Goal: Navigation & Orientation: Find specific page/section

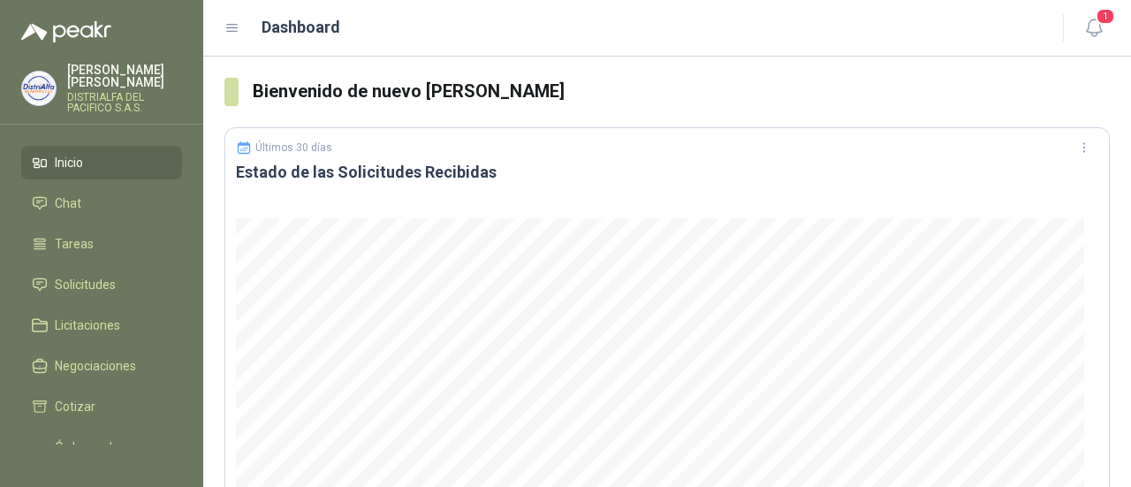
click at [111, 268] on link "Solicitudes" at bounding box center [101, 285] width 161 height 34
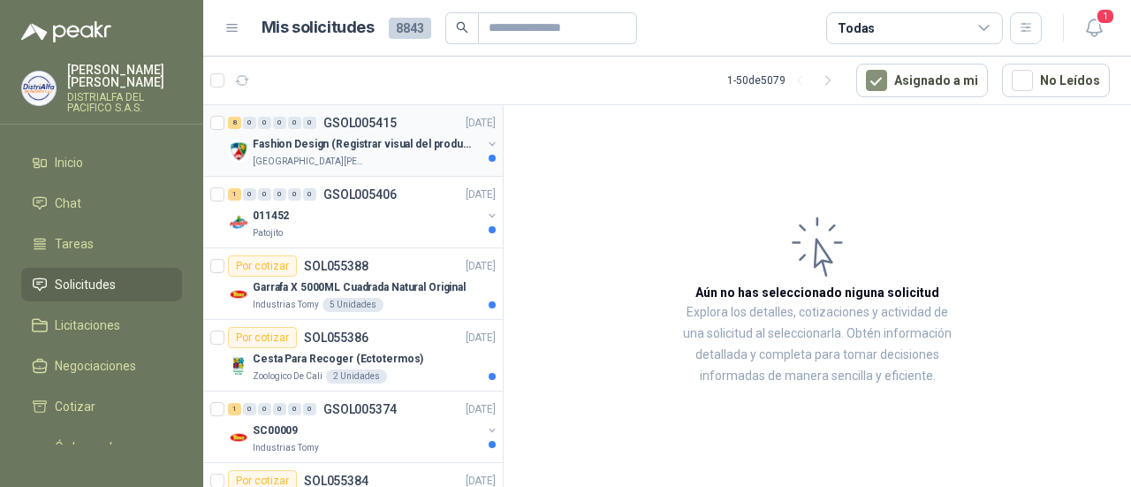
click at [295, 136] on p "Fashion Design (Registrar visual del producto)" at bounding box center [363, 144] width 220 height 17
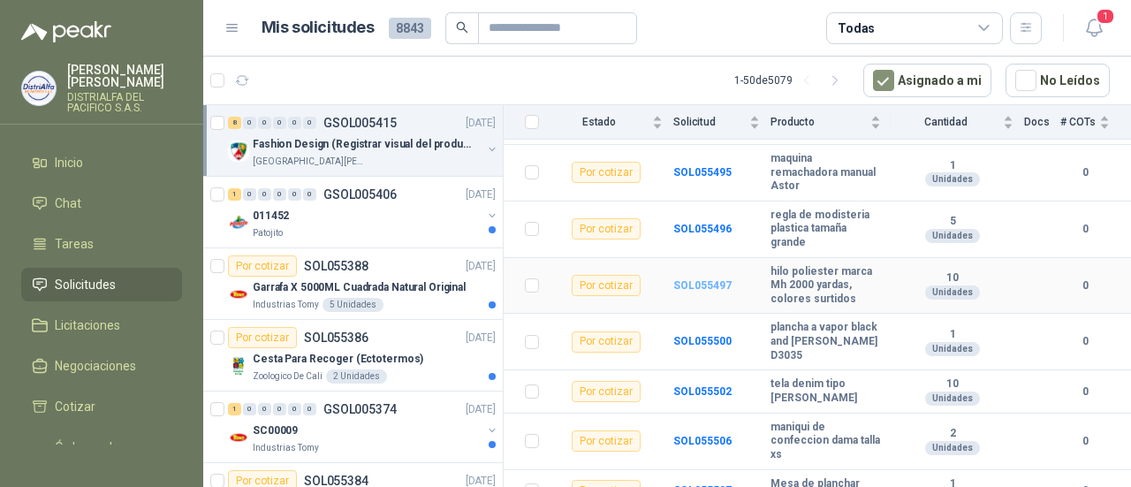
scroll to position [268, 0]
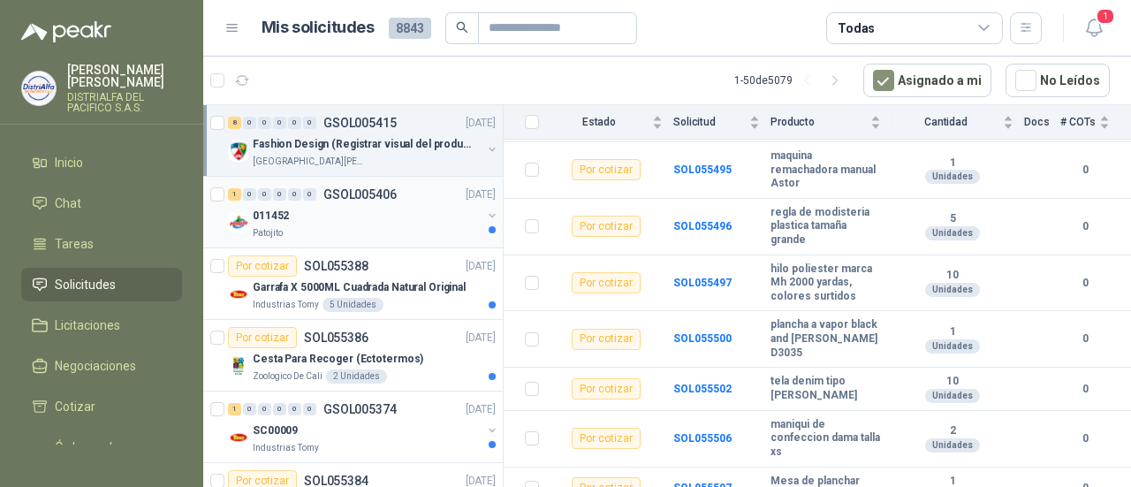
click at [364, 215] on div "011452" at bounding box center [367, 215] width 229 height 21
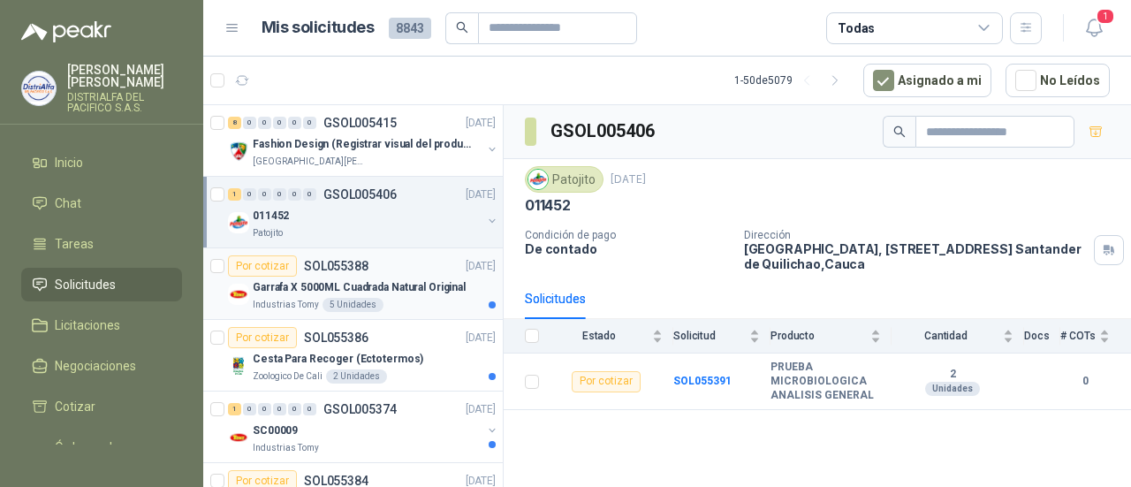
click at [432, 284] on p "Garrafa X 5000ML Cuadrada Natural Original" at bounding box center [359, 287] width 213 height 17
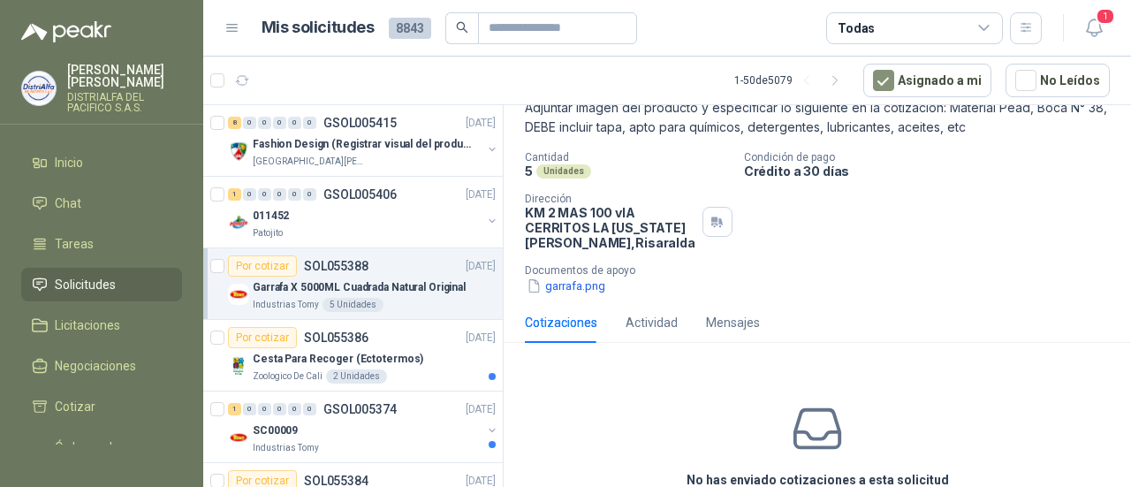
scroll to position [28, 0]
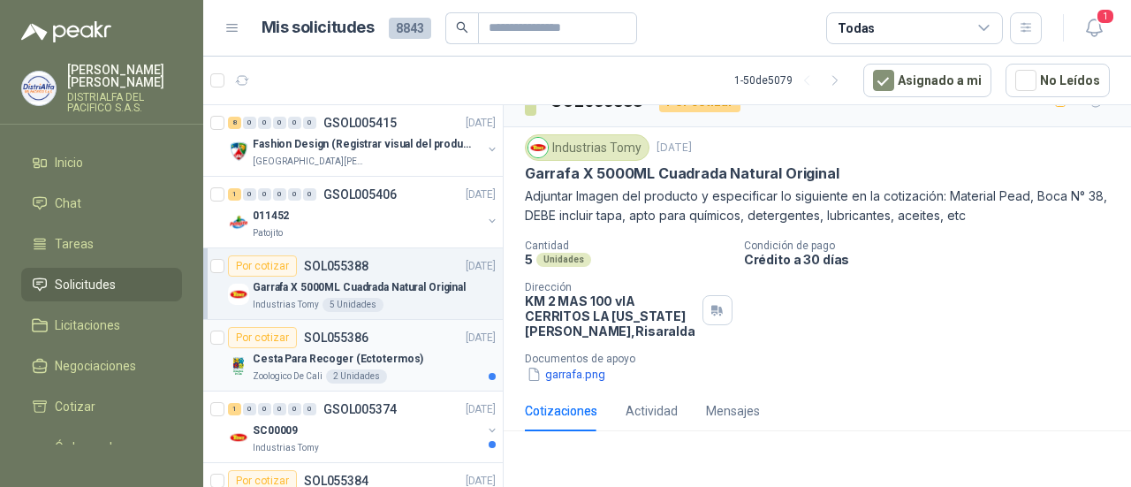
click at [342, 365] on p "Cesta Para Recoger (Ectotermos)" at bounding box center [338, 359] width 171 height 17
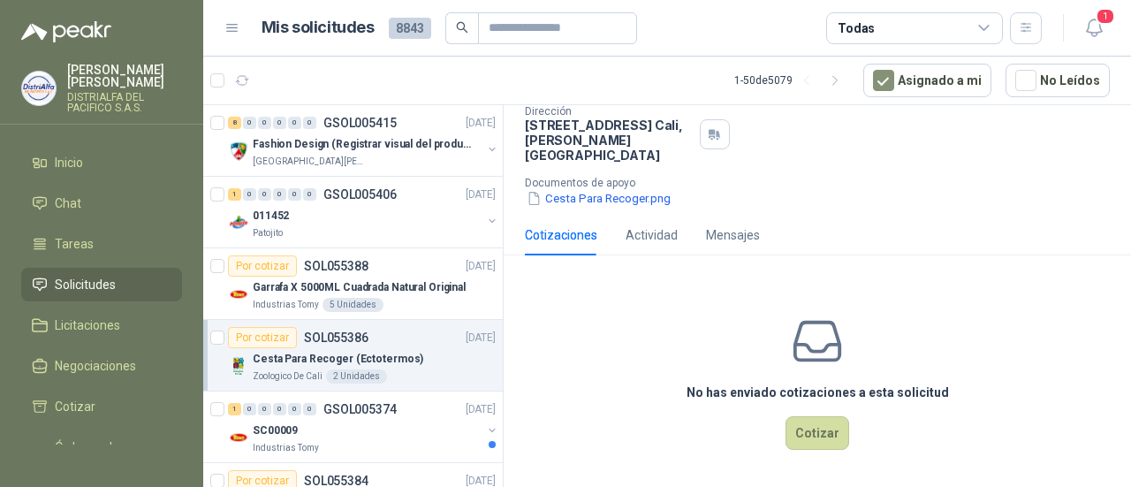
scroll to position [186, 0]
click at [366, 451] on div "Industrias Tomy" at bounding box center [367, 448] width 229 height 14
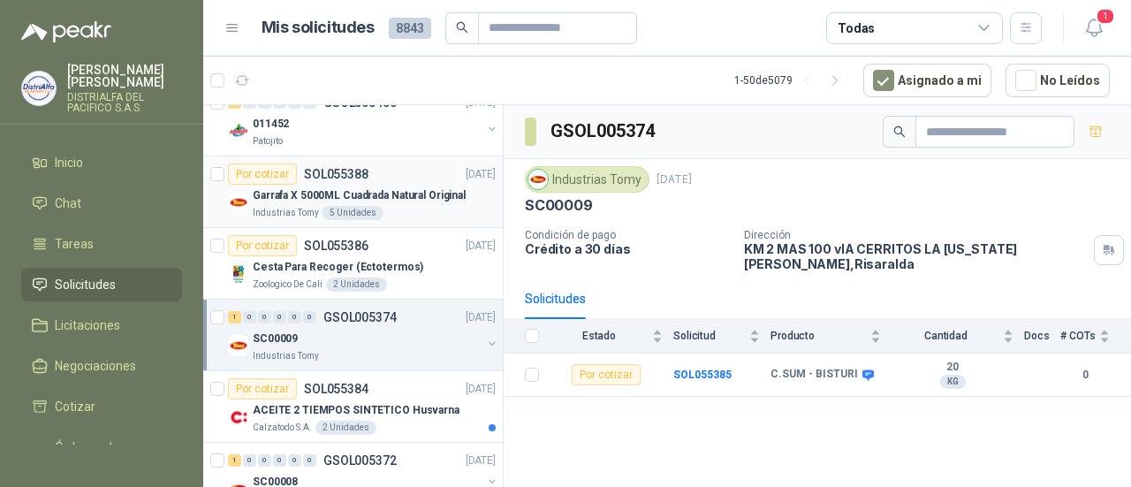
scroll to position [177, 0]
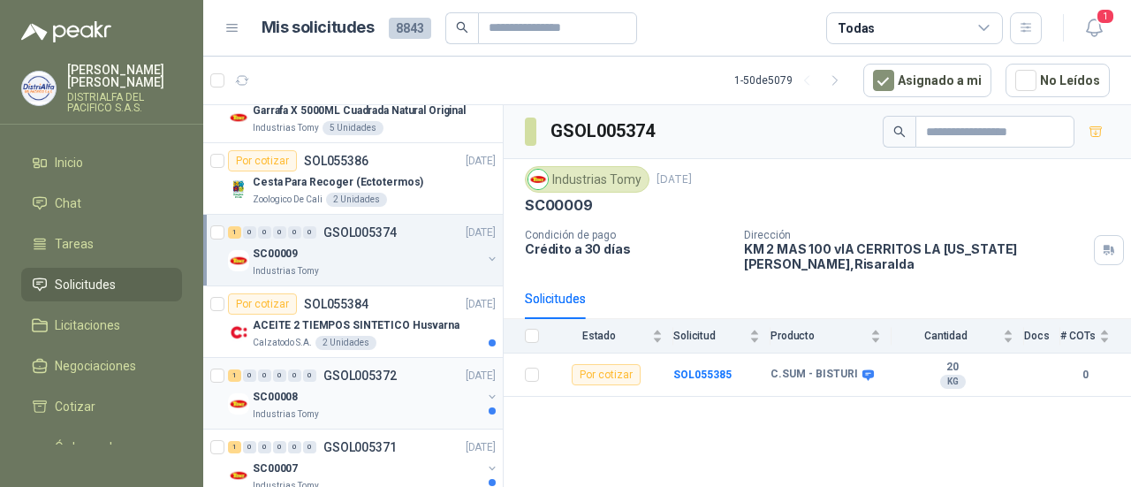
click at [357, 398] on div "SC00008" at bounding box center [367, 396] width 229 height 21
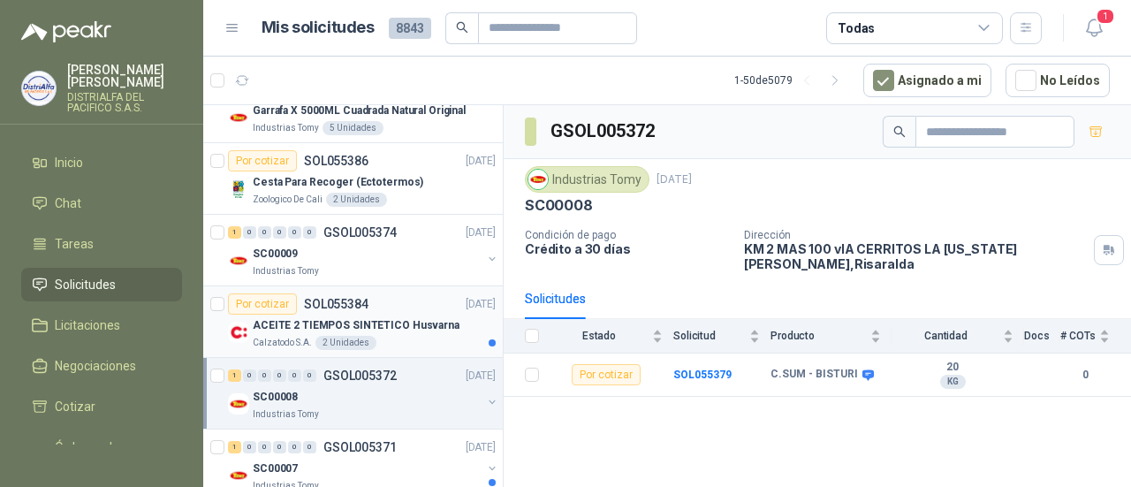
click at [395, 324] on p "ACEITE 2 TIEMPOS SINTETICO Husvarna" at bounding box center [356, 325] width 207 height 17
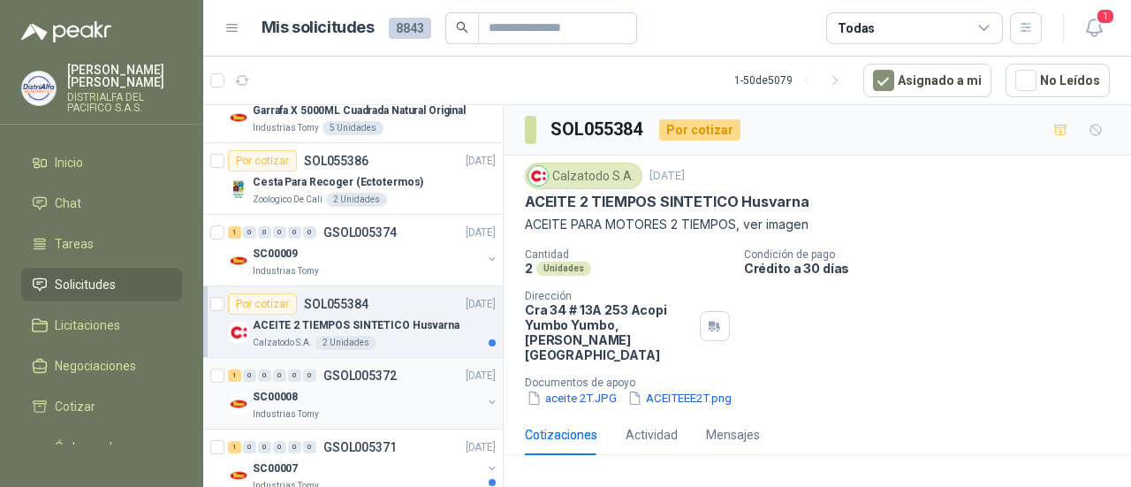
click at [385, 399] on div "SC00008" at bounding box center [367, 396] width 229 height 21
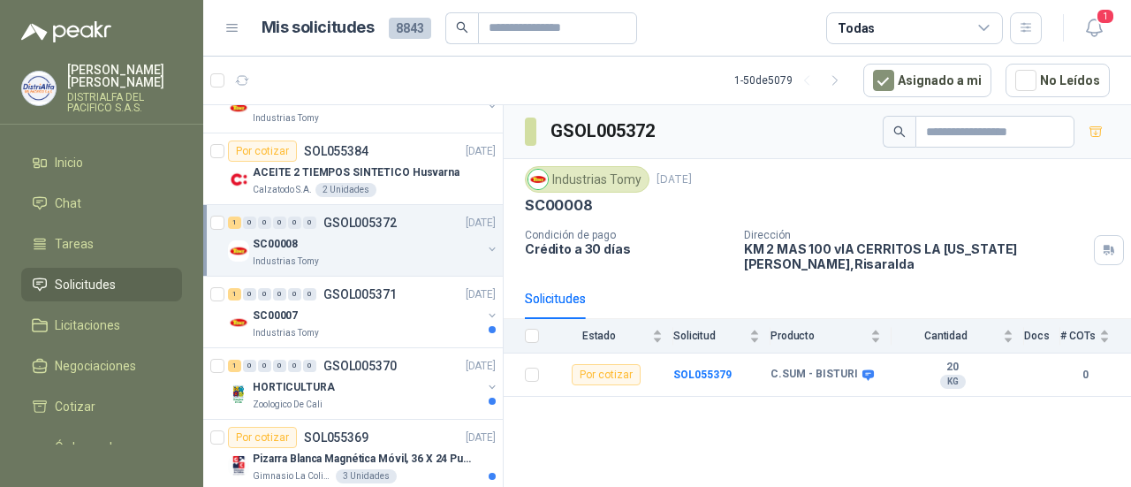
scroll to position [353, 0]
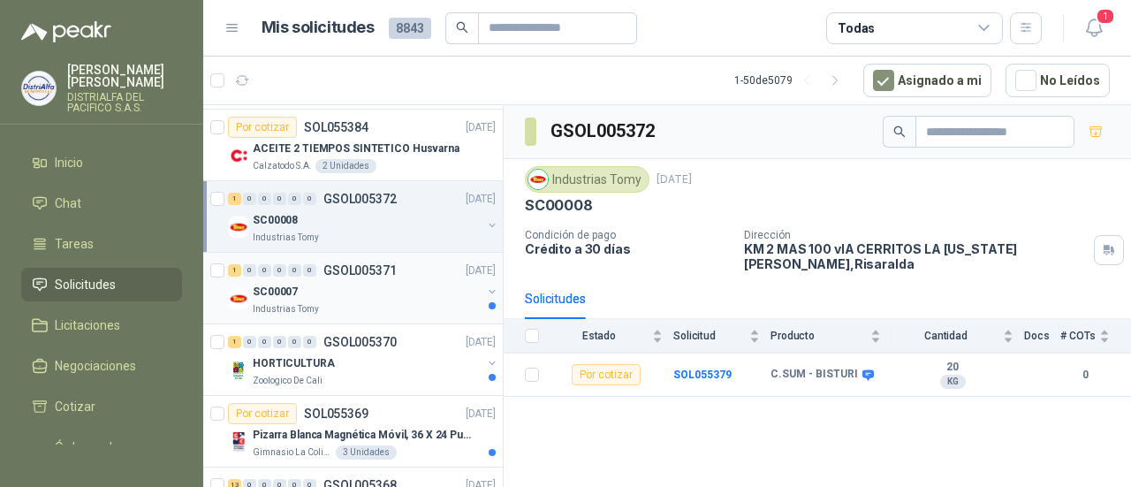
click at [391, 298] on div "SC00007" at bounding box center [367, 291] width 229 height 21
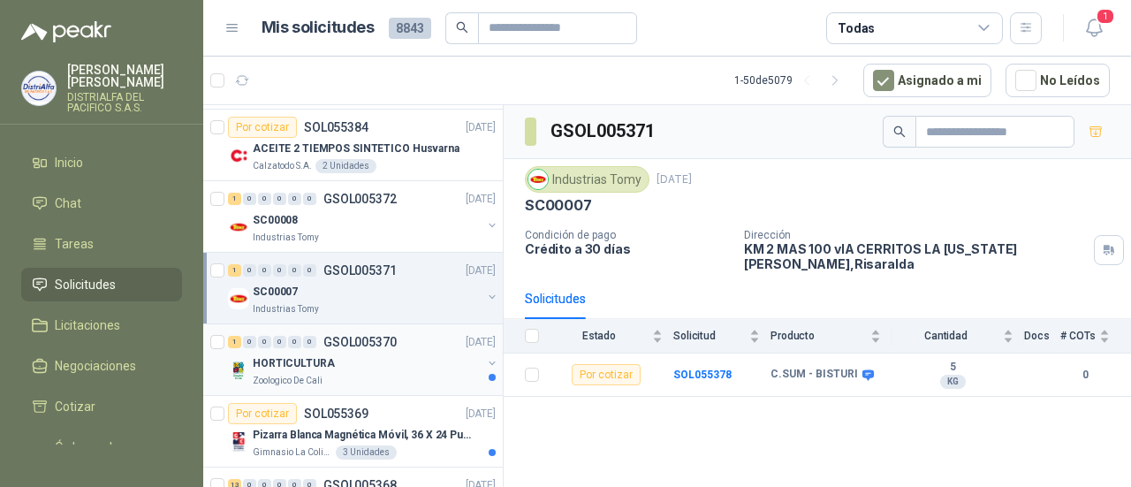
click at [403, 353] on div "HORTICULTURA" at bounding box center [367, 363] width 229 height 21
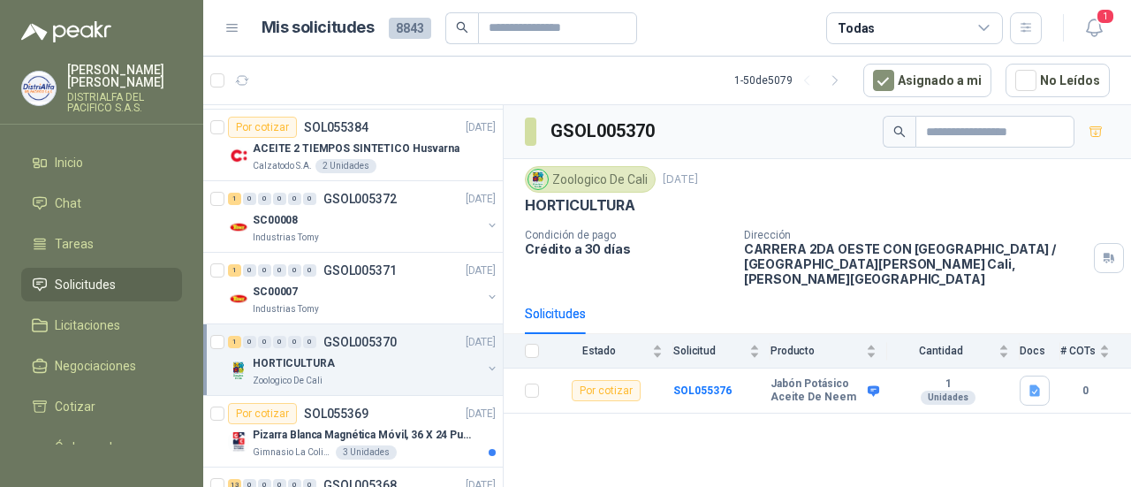
scroll to position [442, 0]
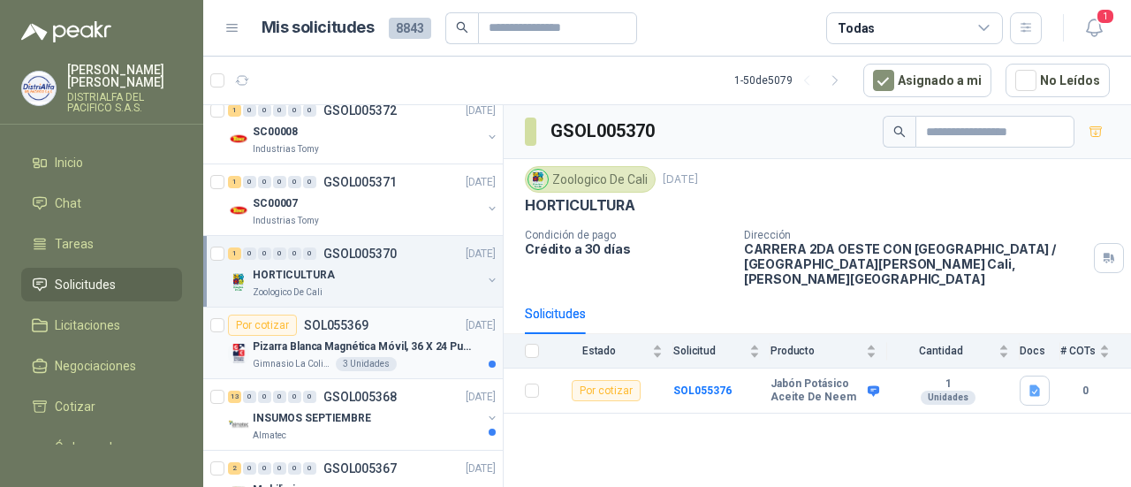
click at [405, 350] on p "Pizarra Blanca Magnética Móvil, 36 X 24 Pulgadas, Dob" at bounding box center [363, 346] width 220 height 17
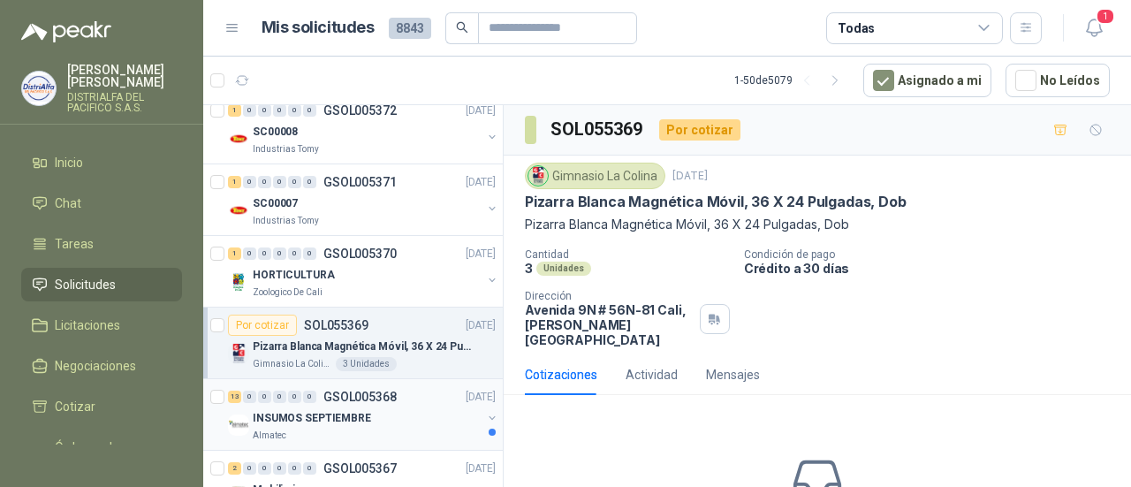
click at [384, 402] on div "13 0 0 0 0 0 GSOL005368 [DATE]" at bounding box center [363, 396] width 271 height 21
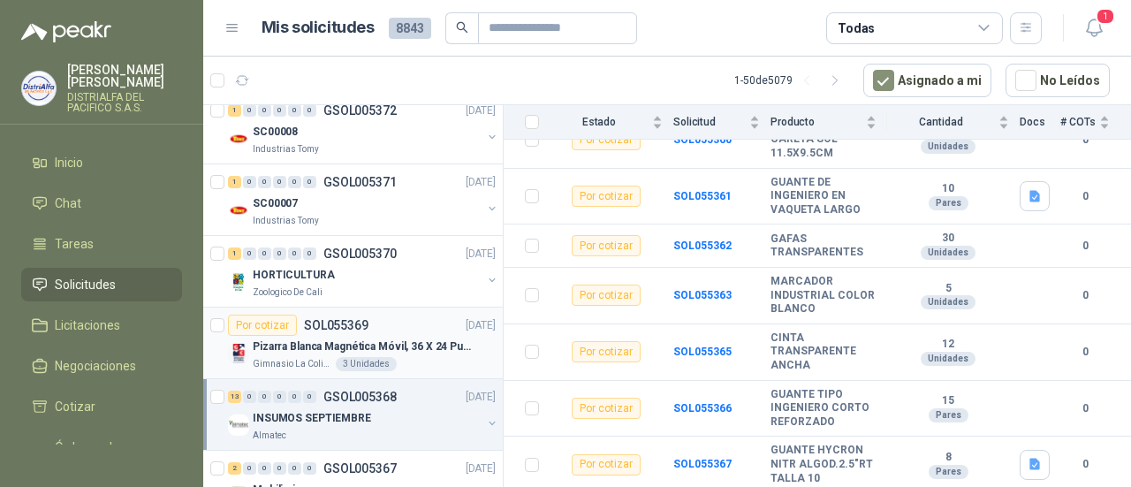
scroll to position [530, 0]
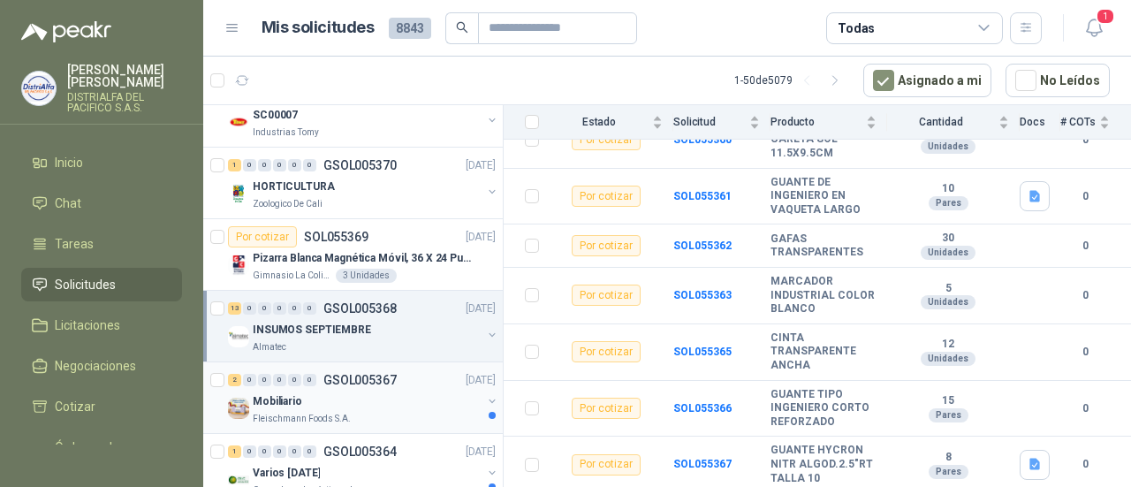
click at [412, 391] on div "Mobiliario" at bounding box center [367, 401] width 229 height 21
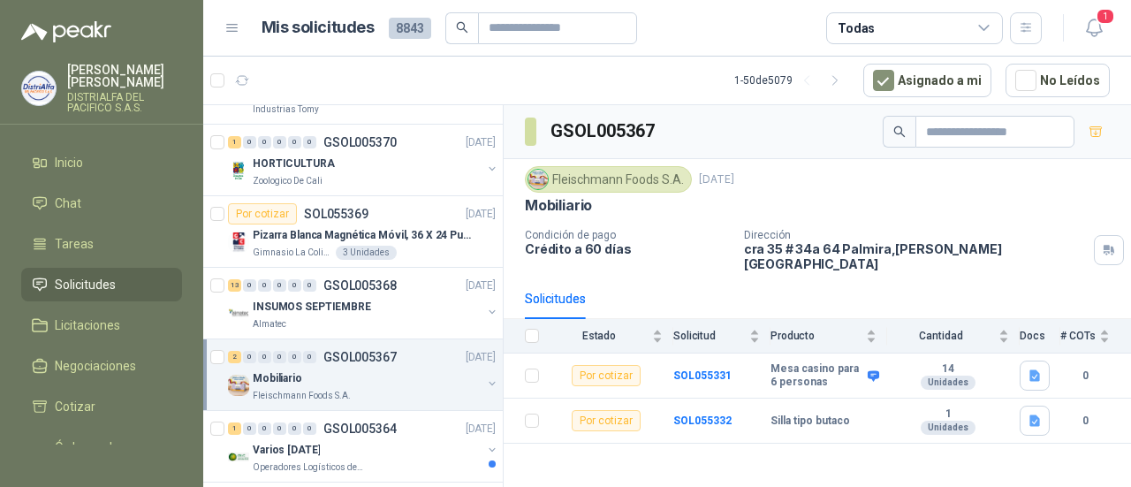
scroll to position [619, 0]
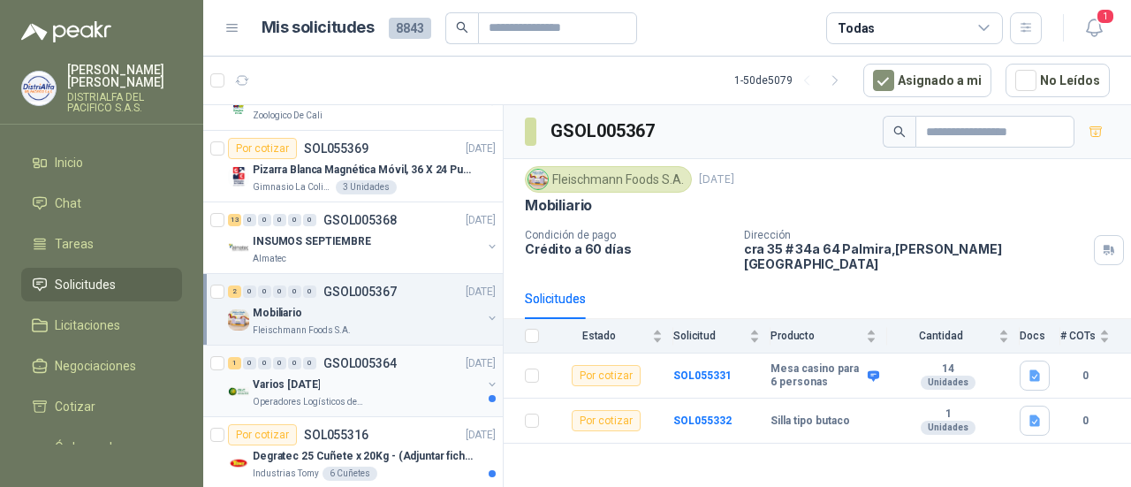
click at [412, 387] on div "Varios [DATE]" at bounding box center [367, 384] width 229 height 21
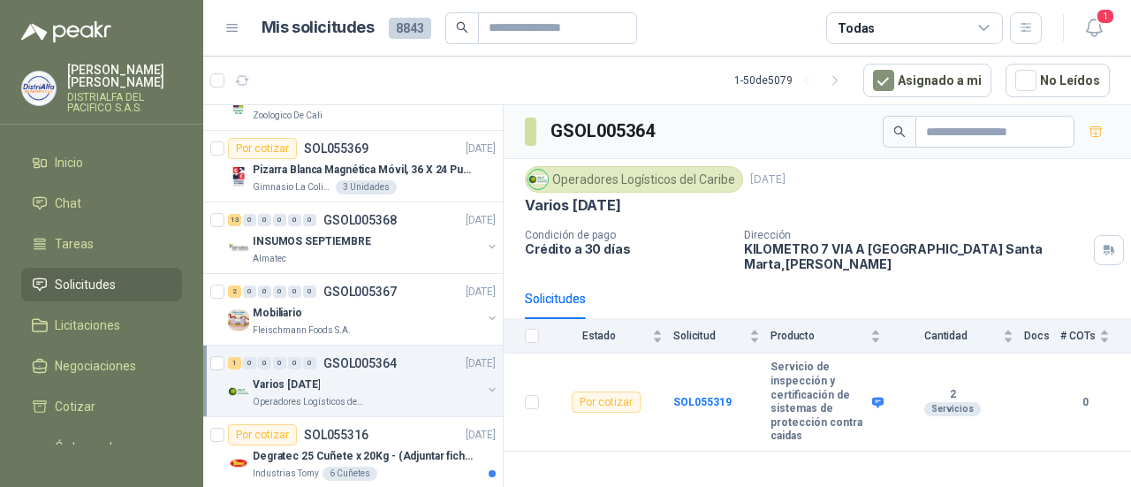
scroll to position [707, 0]
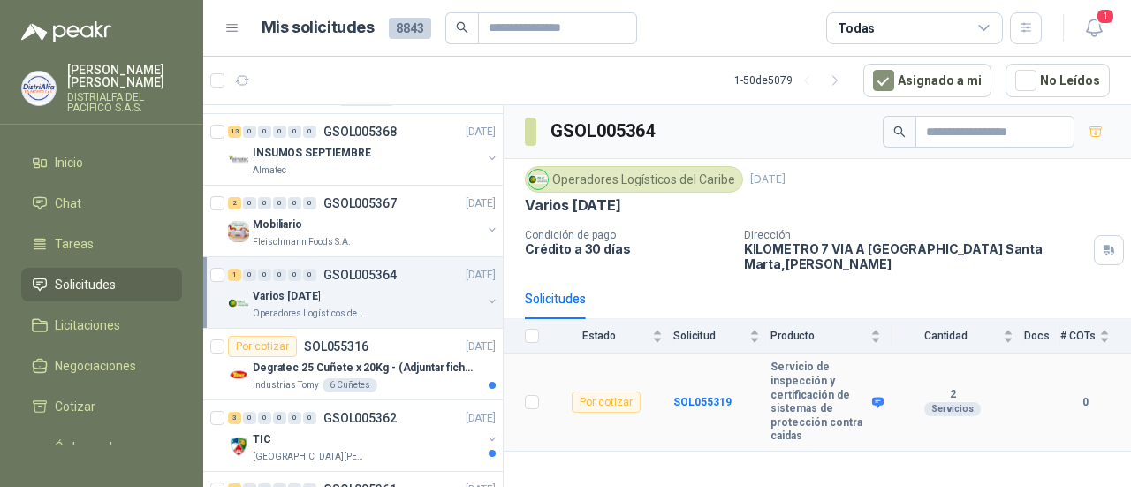
click at [961, 410] on div "Servicios" at bounding box center [952, 409] width 57 height 14
click at [878, 397] on icon at bounding box center [877, 402] width 13 height 13
click at [373, 368] on p "Degratec 25 Cuñete x 20Kg - (Adjuntar ficha técnica)" at bounding box center [363, 368] width 220 height 17
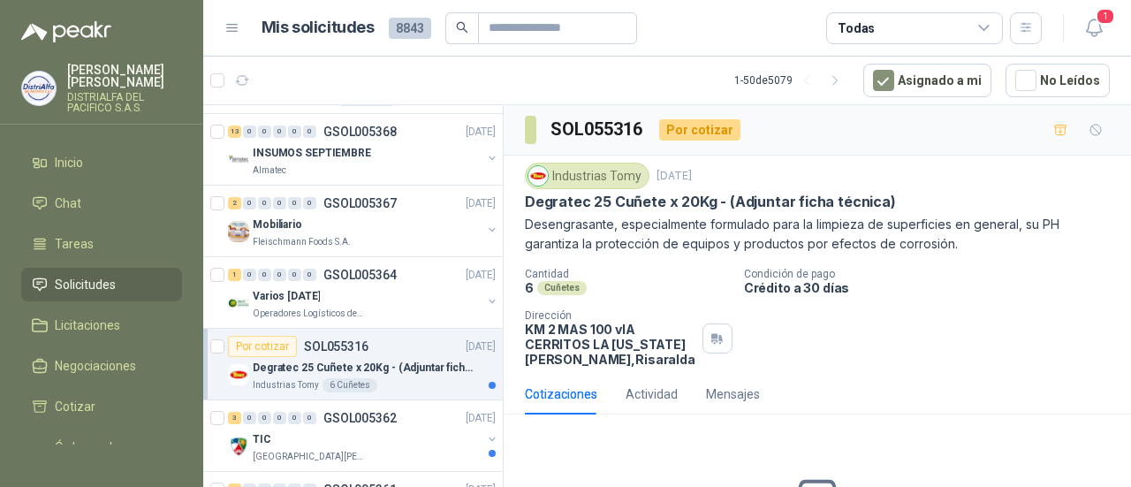
scroll to position [795, 0]
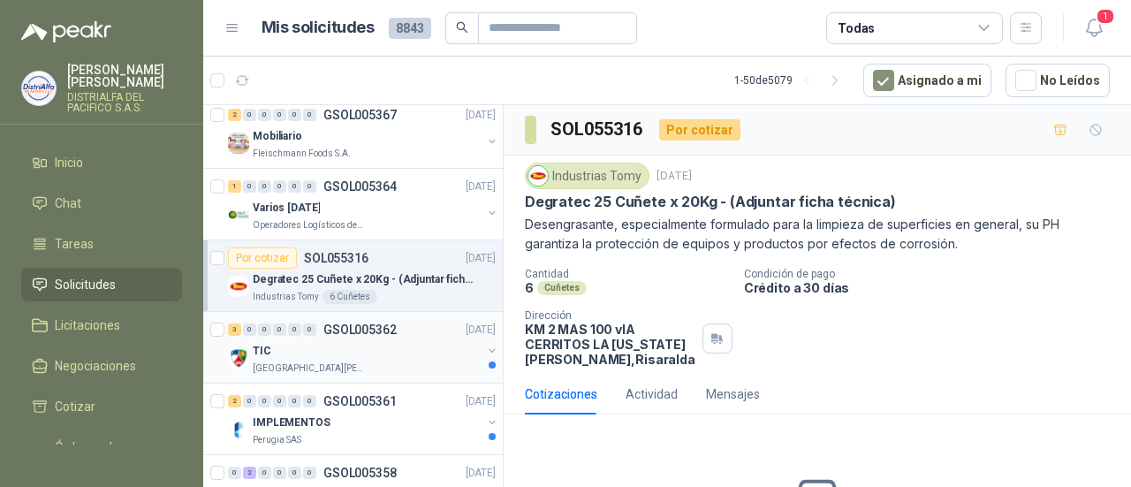
click at [390, 340] on div "TIC" at bounding box center [367, 350] width 229 height 21
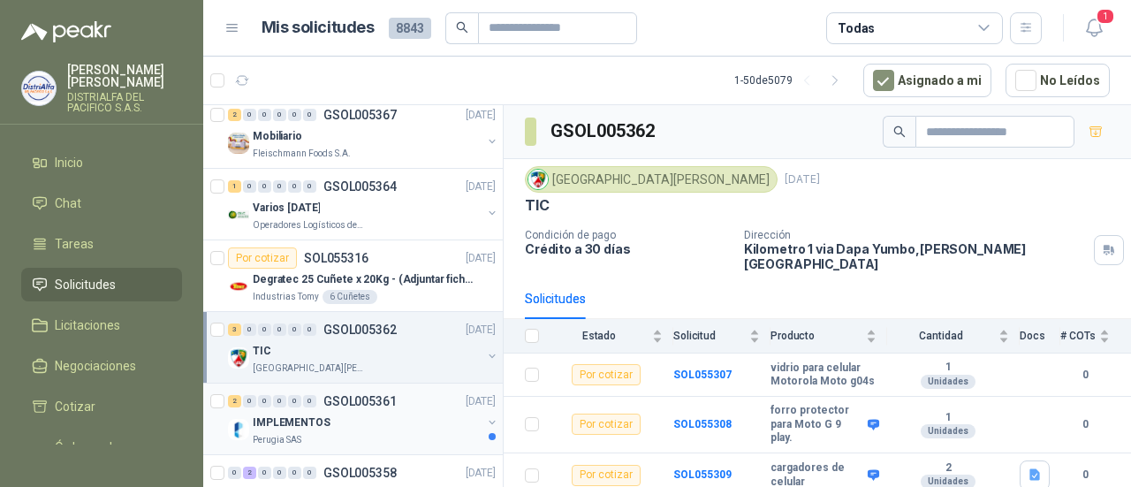
click at [333, 433] on div "Perugia SAS" at bounding box center [367, 440] width 229 height 14
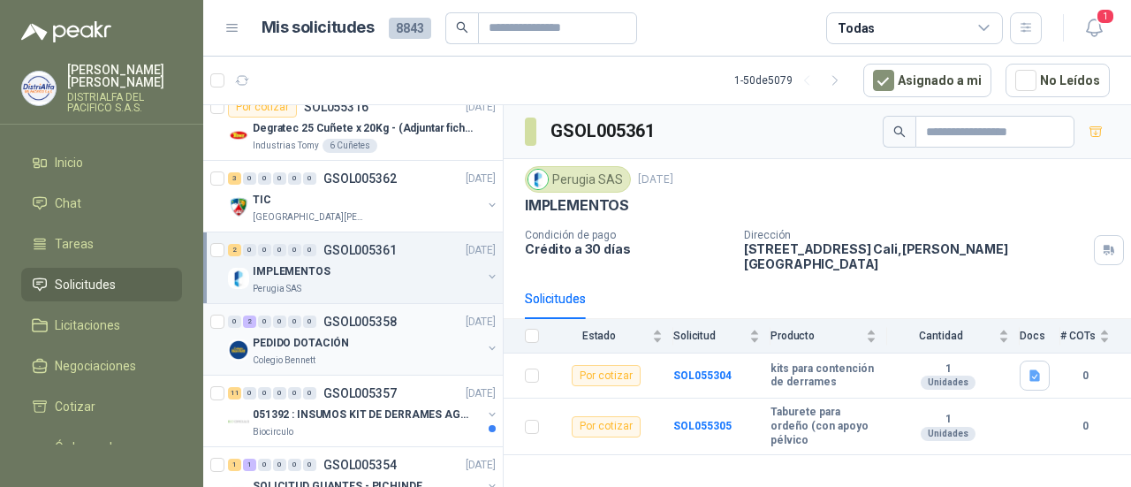
scroll to position [972, 0]
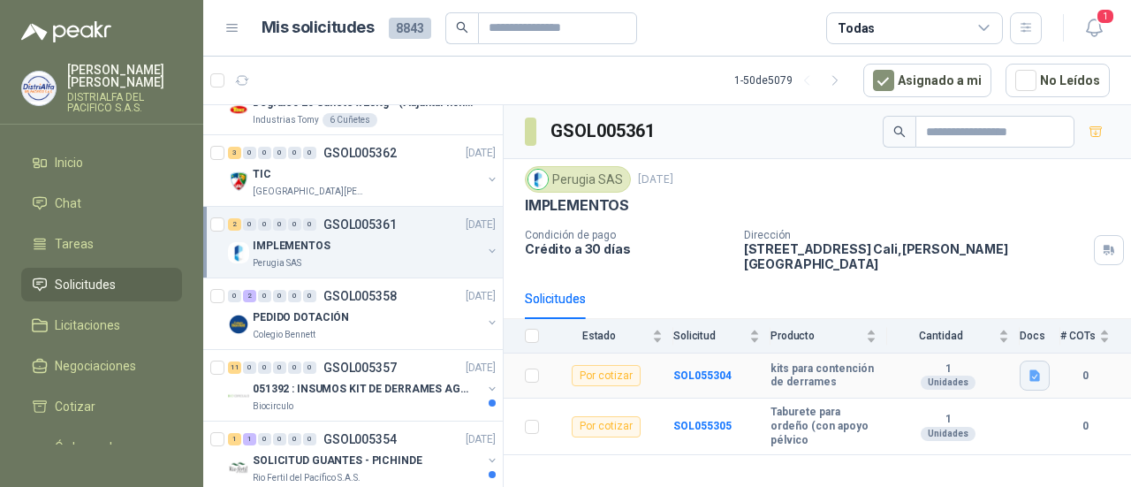
click at [1040, 368] on icon "button" at bounding box center [1035, 375] width 15 height 15
click at [979, 323] on button "KIT DERRAME.png" at bounding box center [980, 321] width 117 height 19
click at [379, 328] on div "Colegio Bennett" at bounding box center [367, 335] width 229 height 14
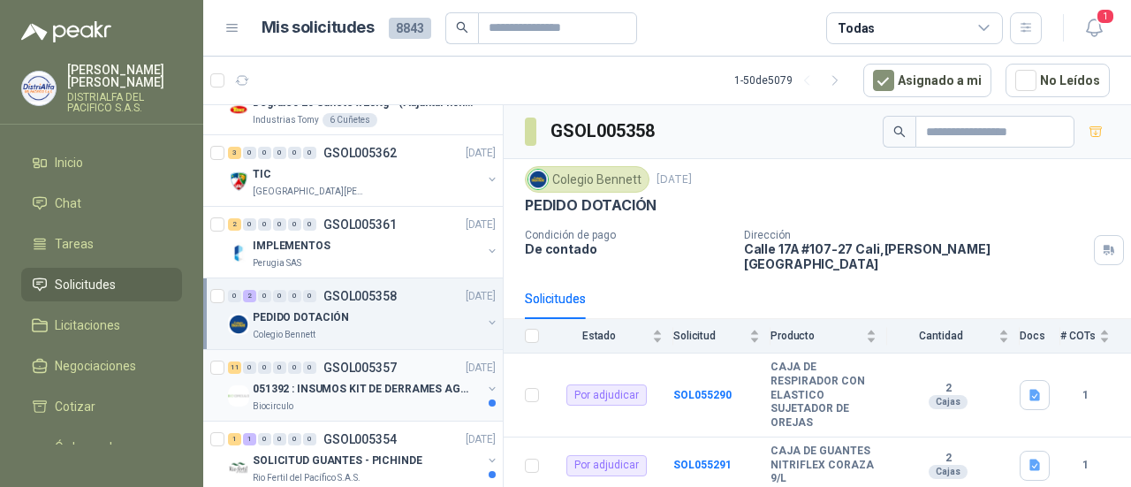
click at [409, 402] on div "Biocirculo" at bounding box center [367, 406] width 229 height 14
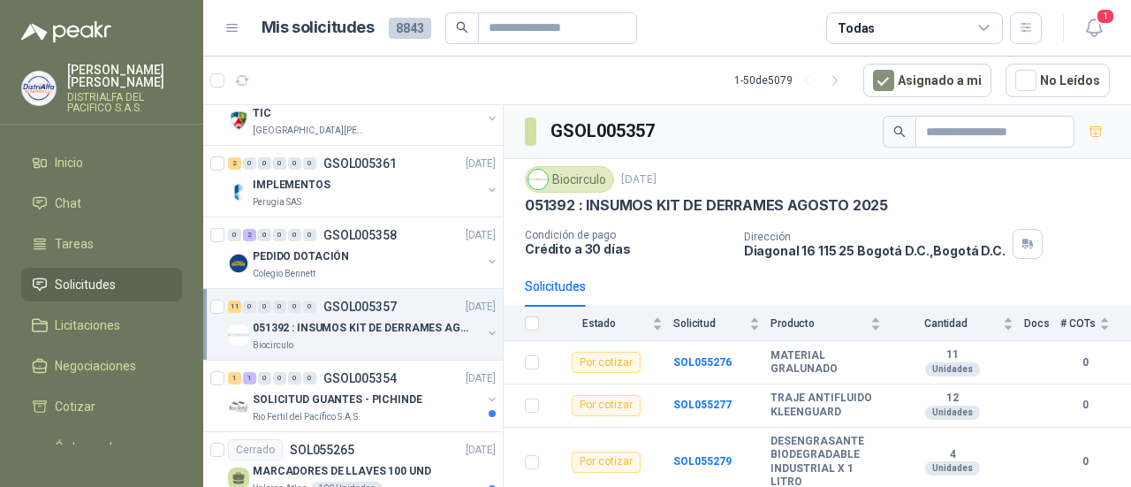
scroll to position [1060, 0]
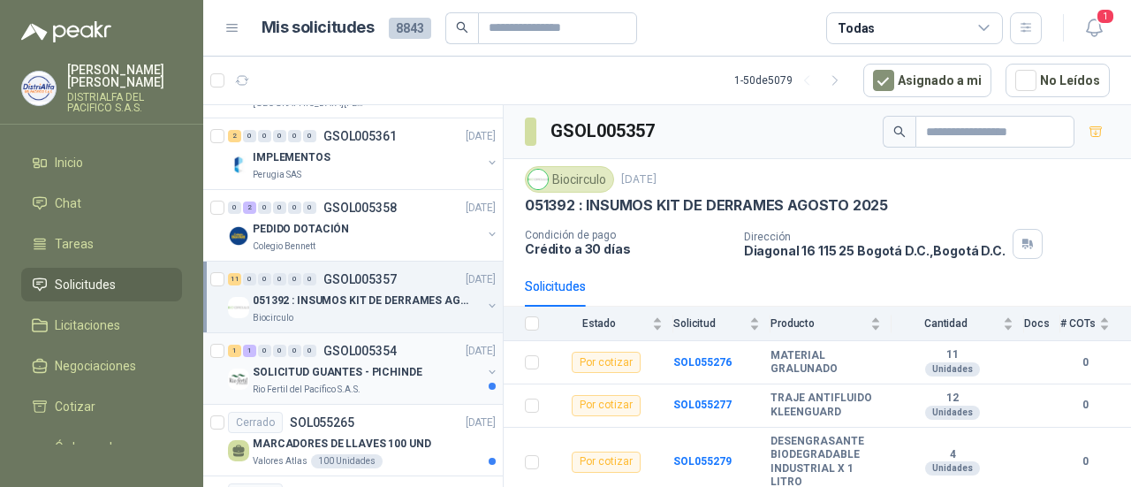
click at [426, 368] on div "SOLICITUD GUANTES - PICHINDE" at bounding box center [367, 371] width 229 height 21
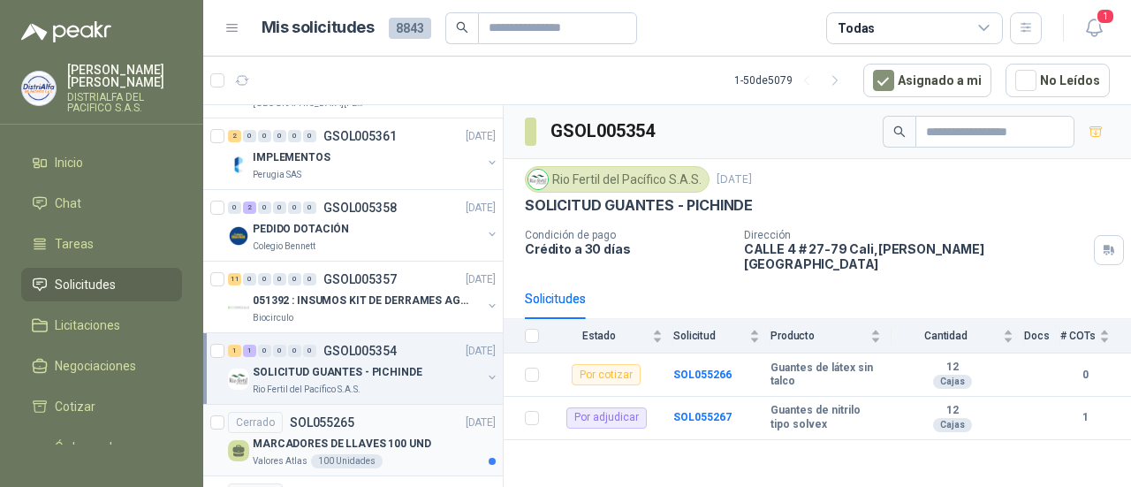
click at [410, 444] on p "MARCADORES DE LLAVES 100 UND" at bounding box center [342, 444] width 178 height 17
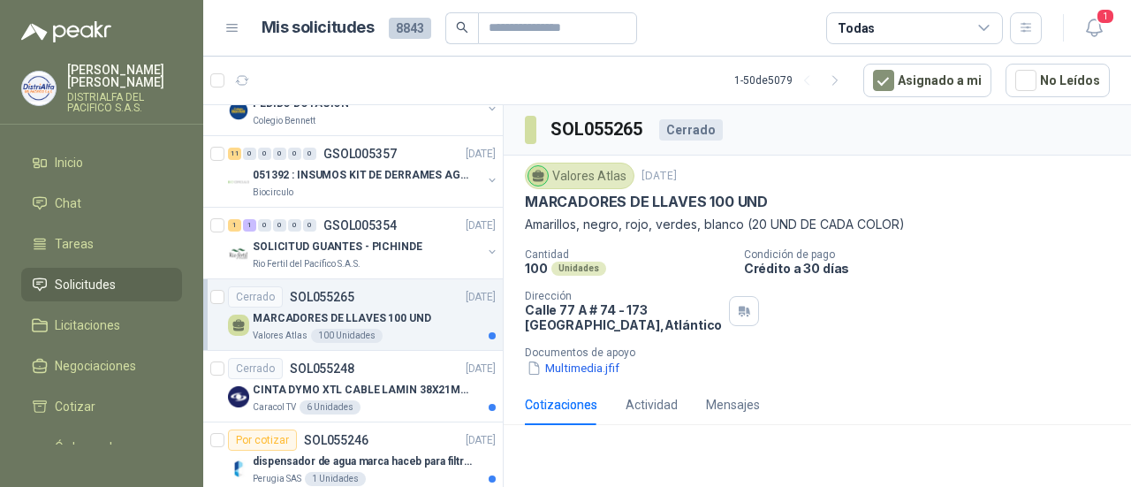
scroll to position [1237, 0]
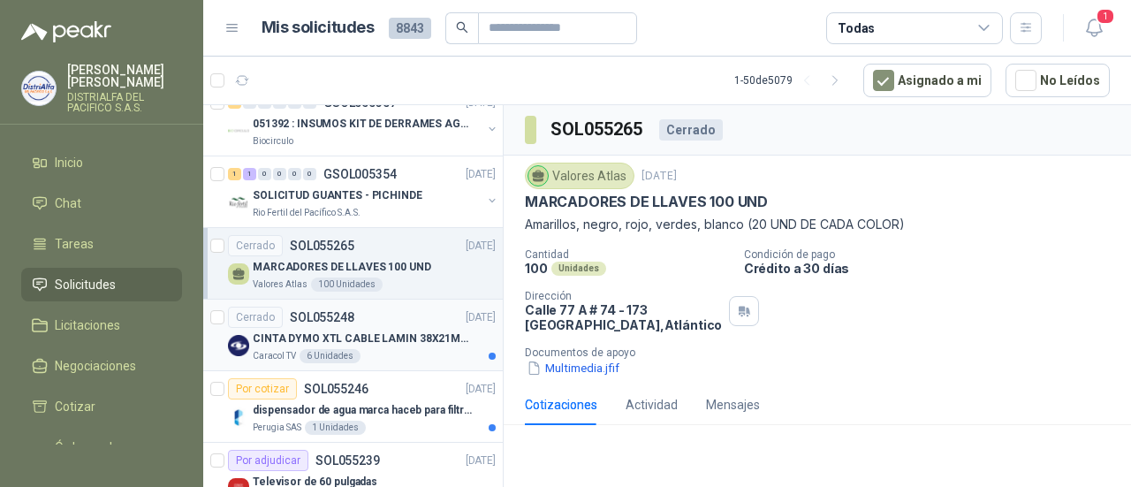
click at [424, 333] on p "CINTA DYMO XTL CABLE LAMIN 38X21MMBLANCO" at bounding box center [363, 338] width 220 height 17
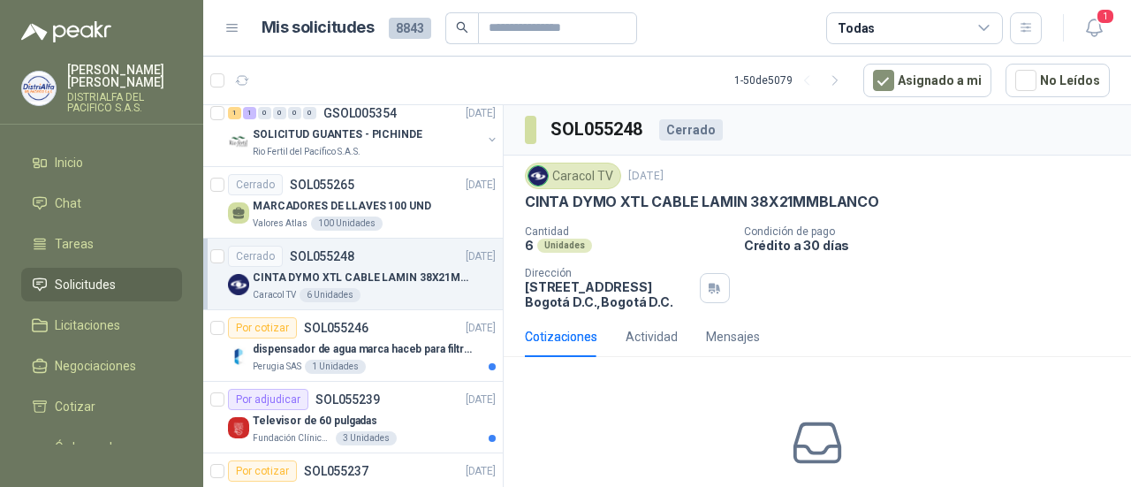
scroll to position [1325, 0]
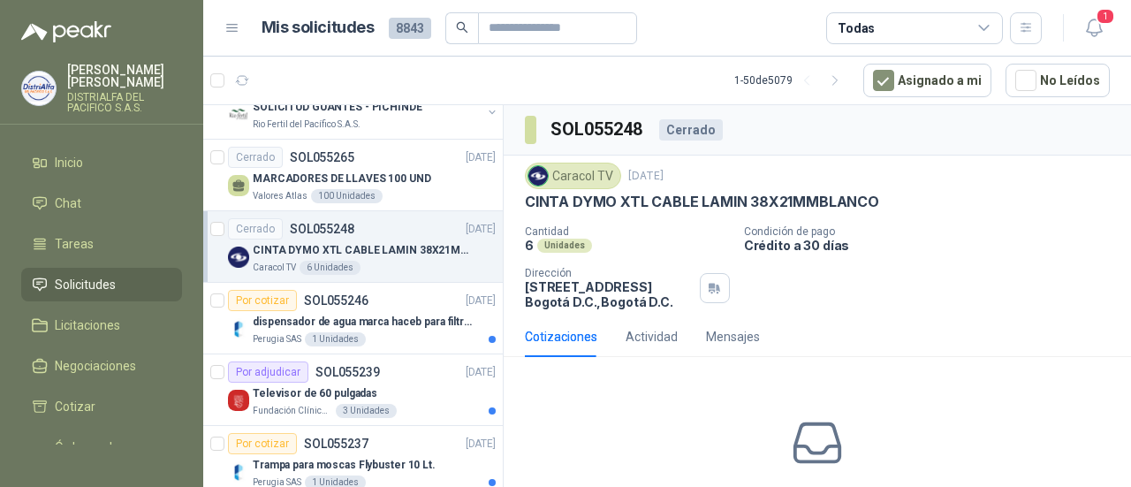
click at [424, 333] on div "Perugia SAS 1 Unidades" at bounding box center [374, 339] width 243 height 14
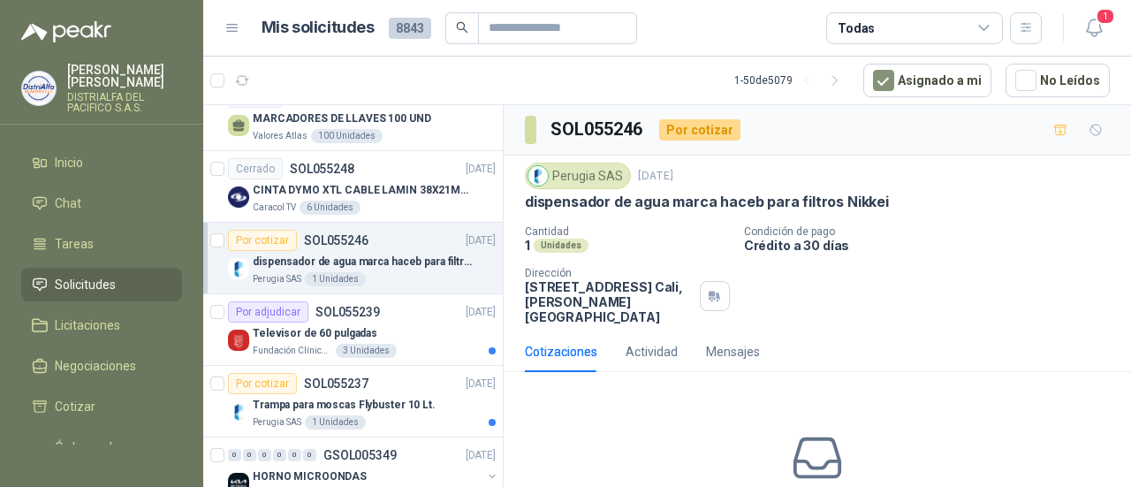
scroll to position [1414, 0]
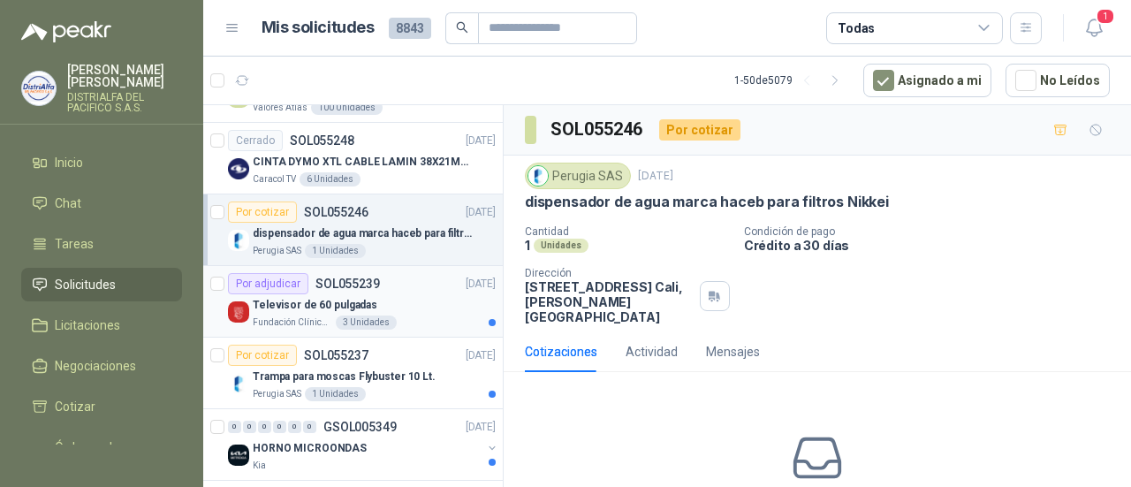
click at [420, 315] on div "Fundación Clínica Shaio 3 Unidades" at bounding box center [374, 322] width 243 height 14
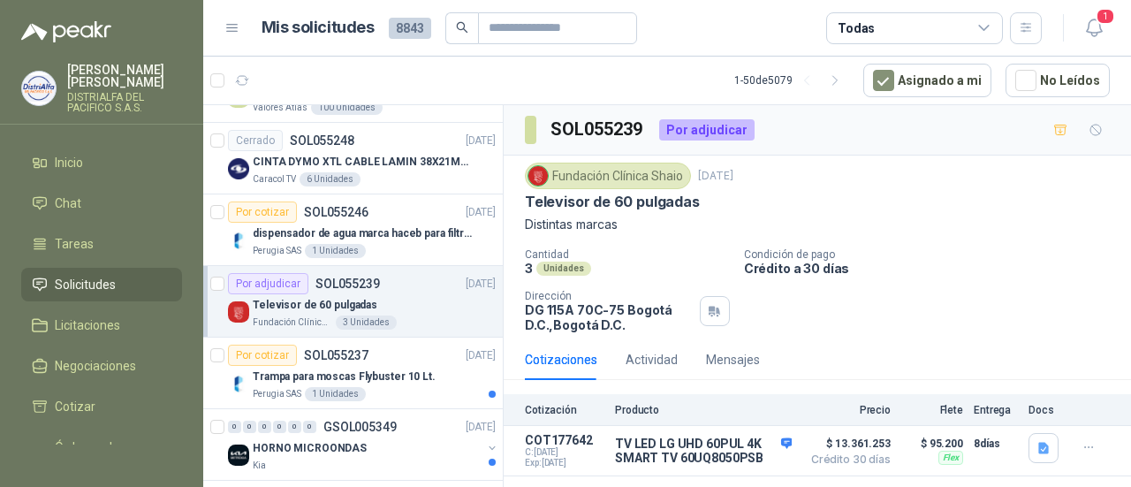
scroll to position [1502, 0]
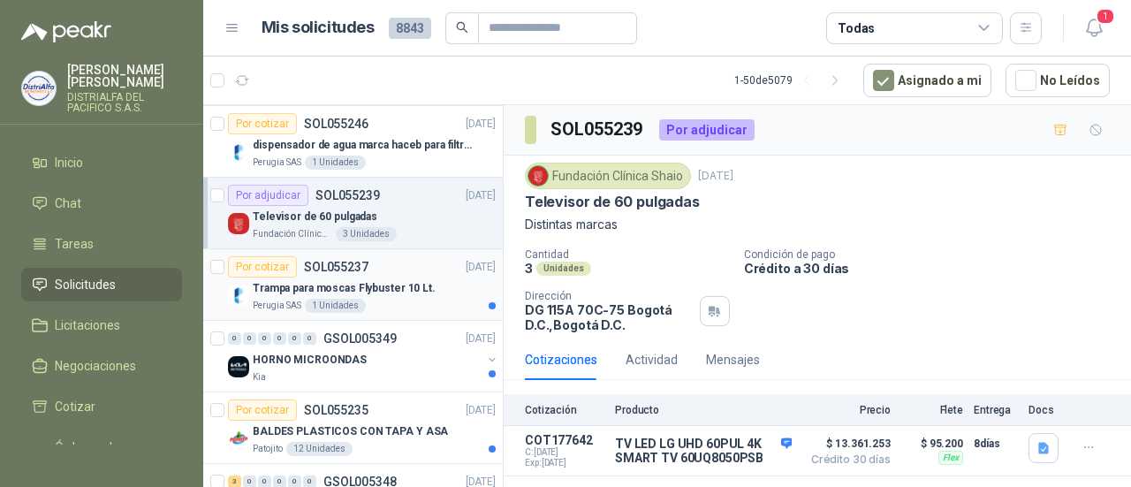
click at [422, 299] on div "Perugia SAS 1 Unidades" at bounding box center [374, 306] width 243 height 14
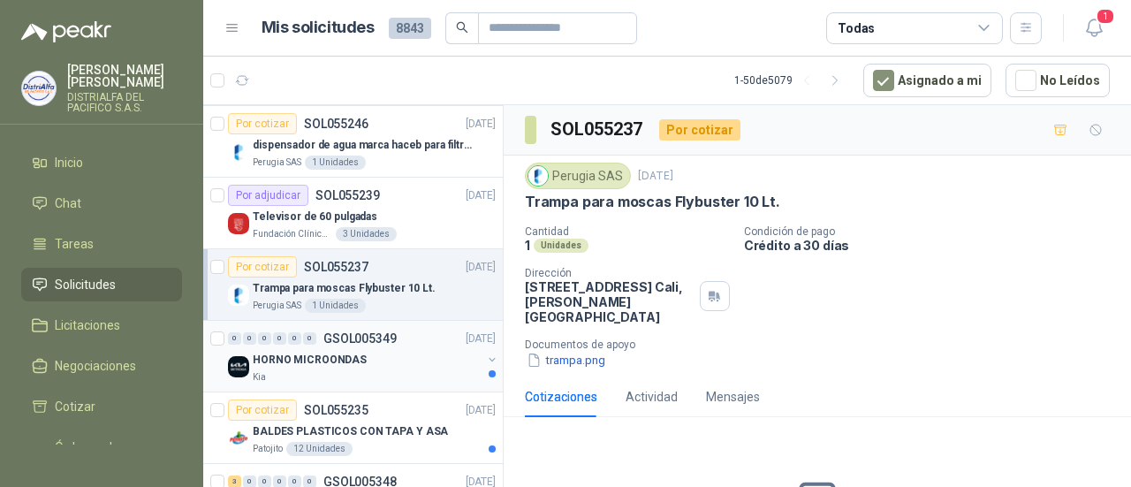
click at [429, 349] on div "HORNO MICROONDAS" at bounding box center [367, 359] width 229 height 21
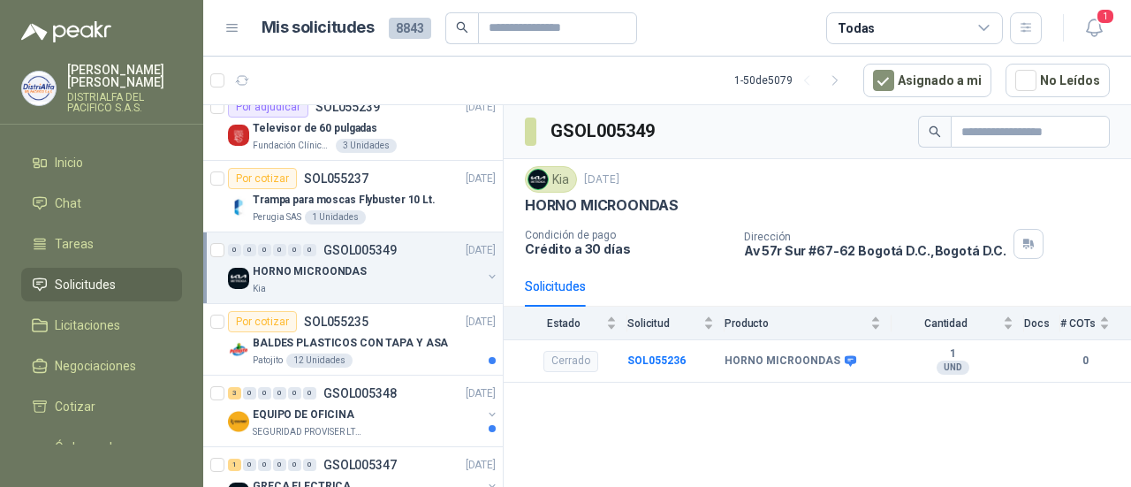
scroll to position [1679, 0]
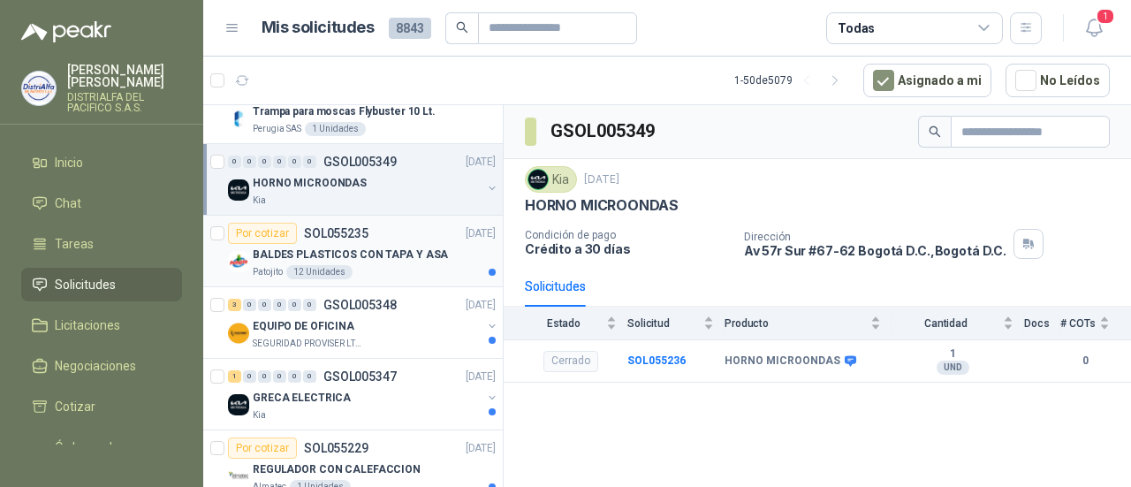
click at [449, 265] on div "Patojito 12 Unidades" at bounding box center [374, 272] width 243 height 14
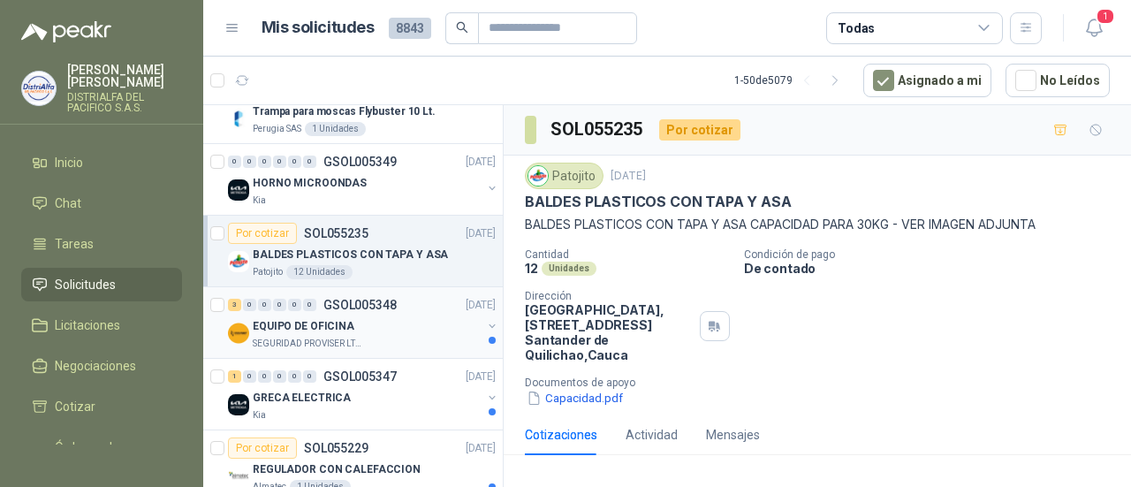
click at [431, 304] on div "3 0 0 0 0 0 GSOL005348 [DATE]" at bounding box center [363, 304] width 271 height 21
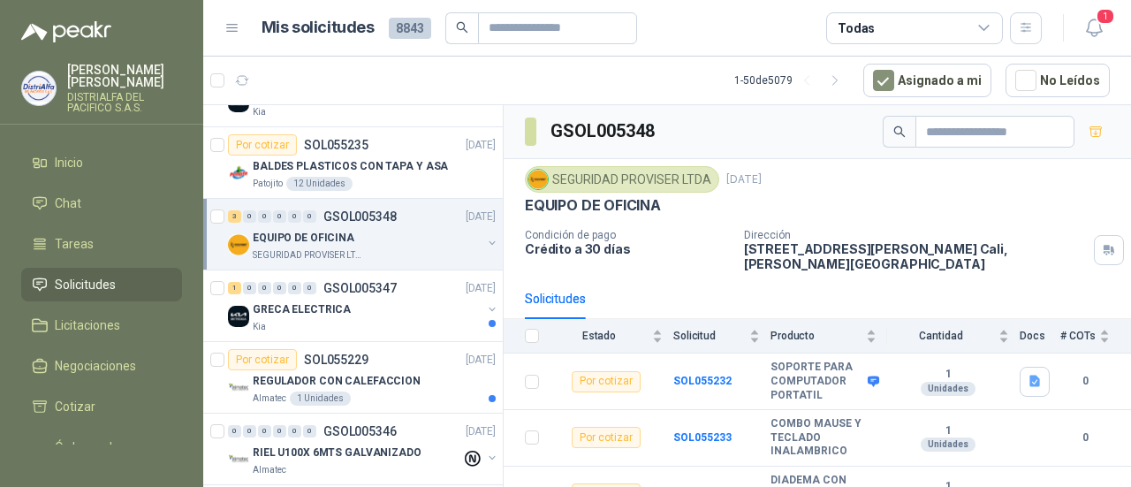
scroll to position [41, 0]
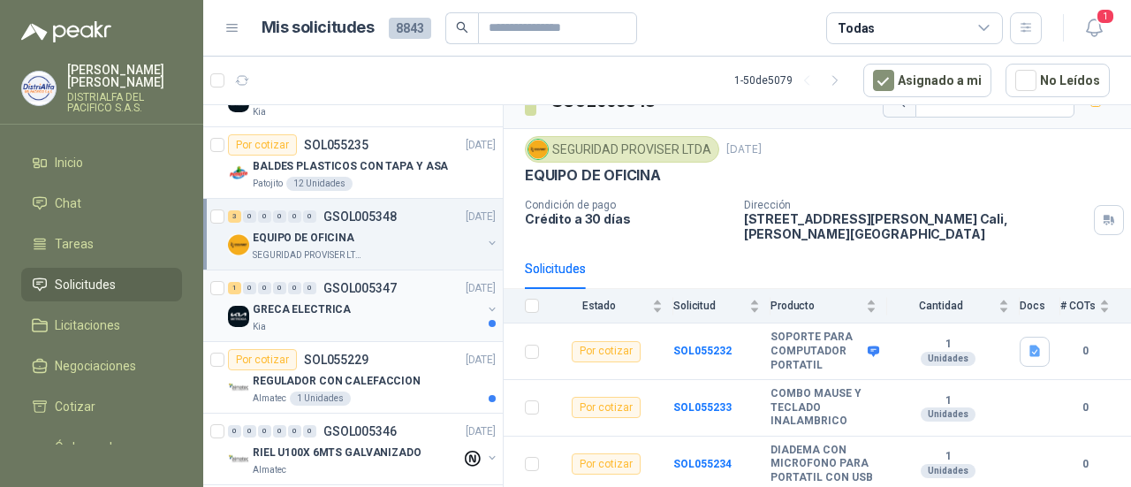
click at [414, 301] on div "GRECA ELECTRICA" at bounding box center [367, 309] width 229 height 21
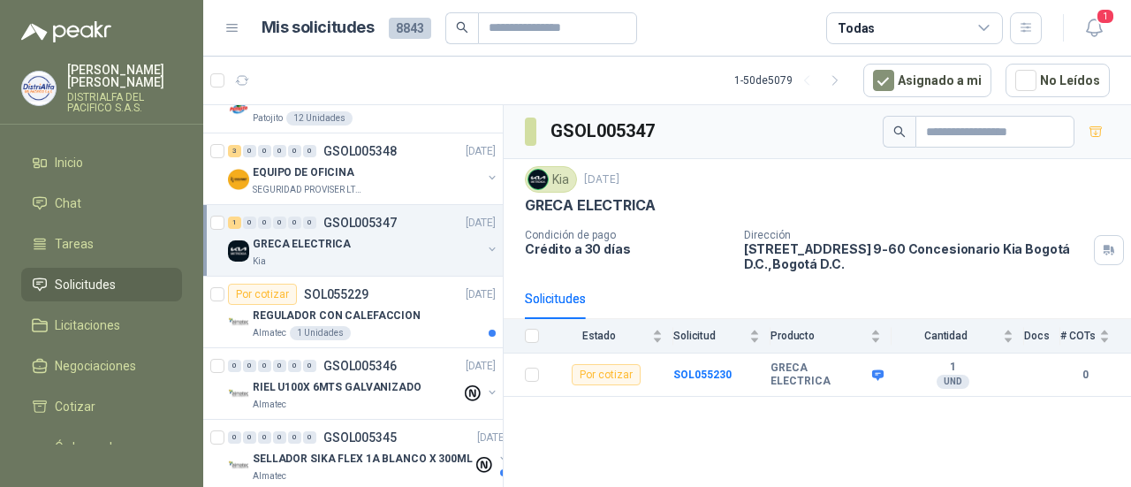
scroll to position [1856, 0]
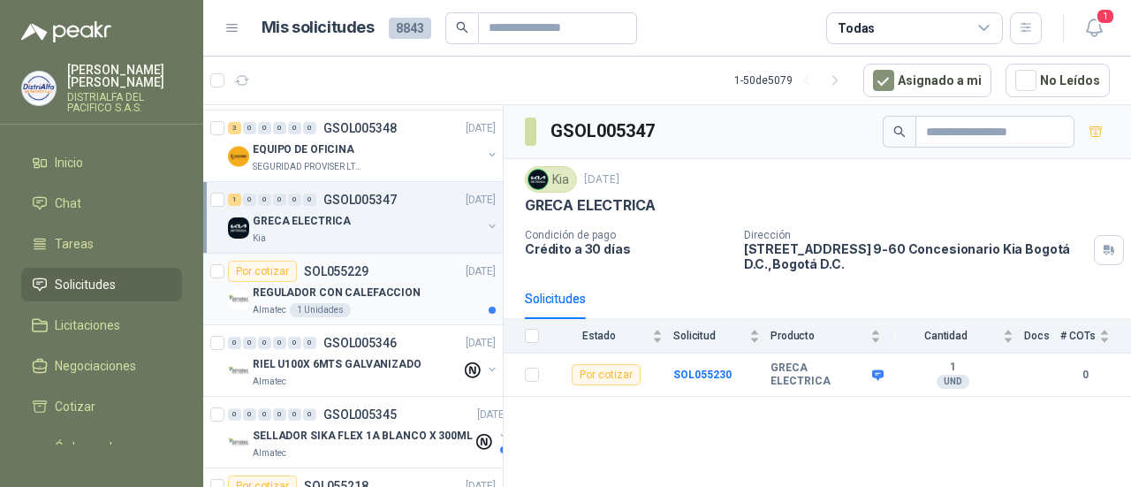
click at [421, 290] on div "REGULADOR CON CALEFACCION" at bounding box center [374, 292] width 243 height 21
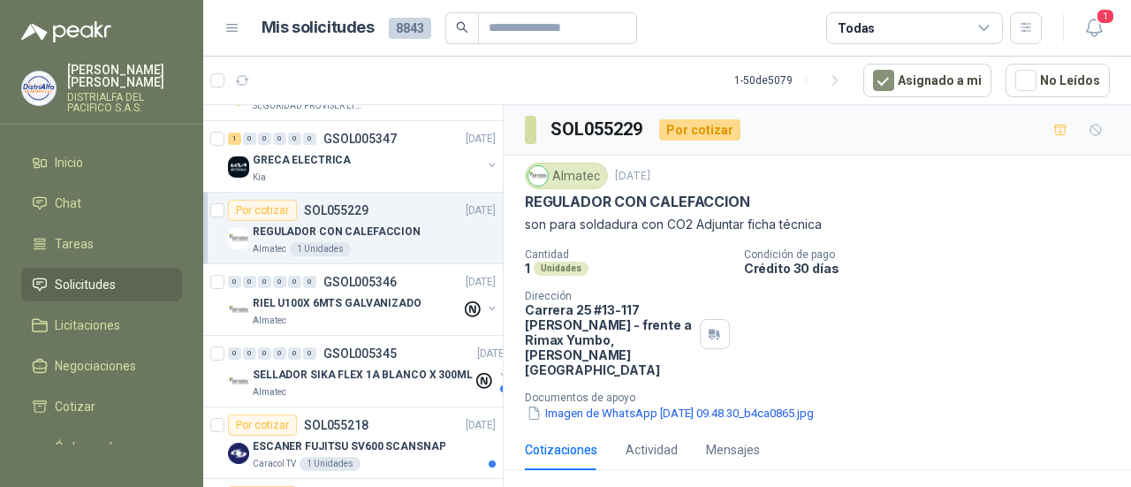
scroll to position [1944, 0]
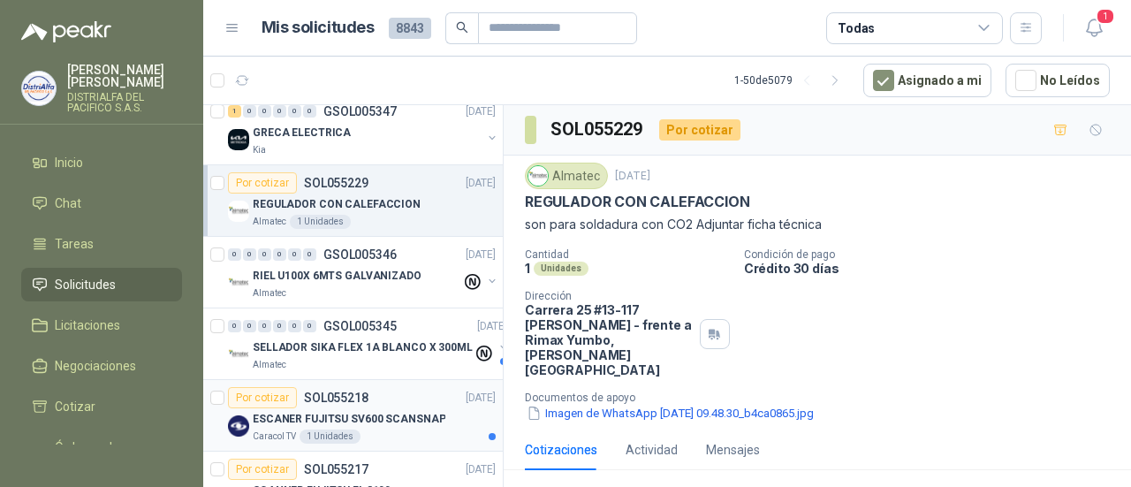
click at [414, 411] on p "ESCANER FUJITSU SV600 SCANSNAP" at bounding box center [349, 419] width 193 height 17
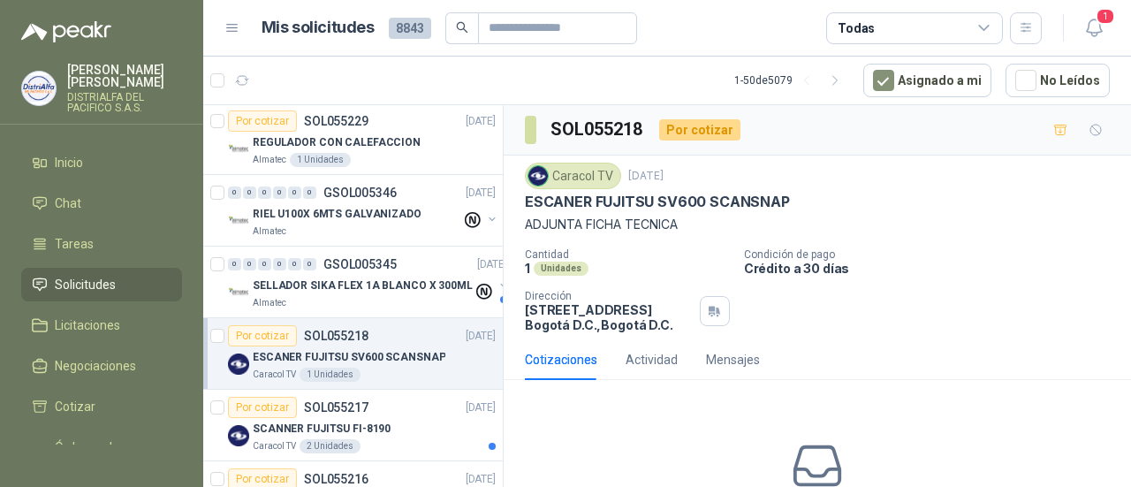
scroll to position [2032, 0]
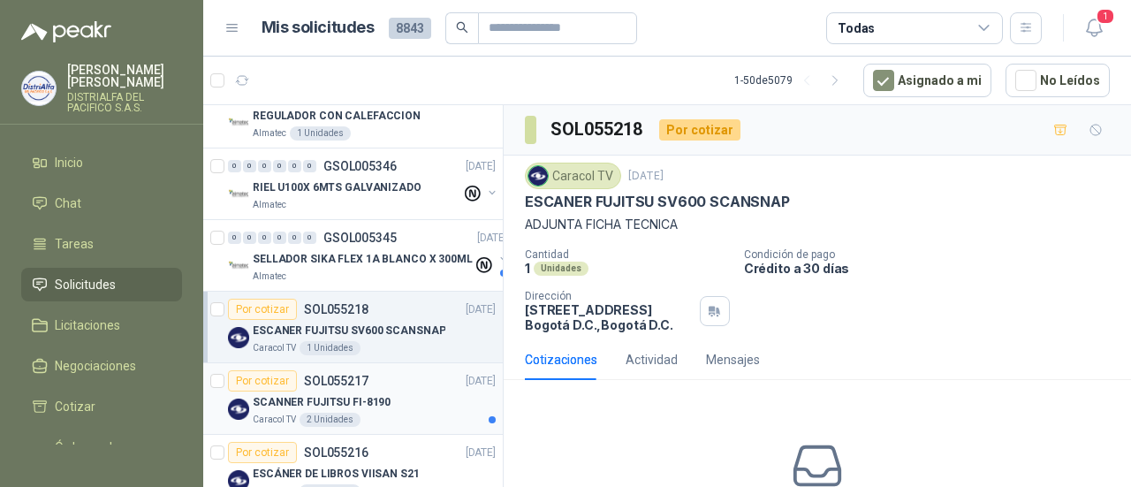
click at [421, 391] on div "SCANNER FUJITSU FI-8190" at bounding box center [374, 401] width 243 height 21
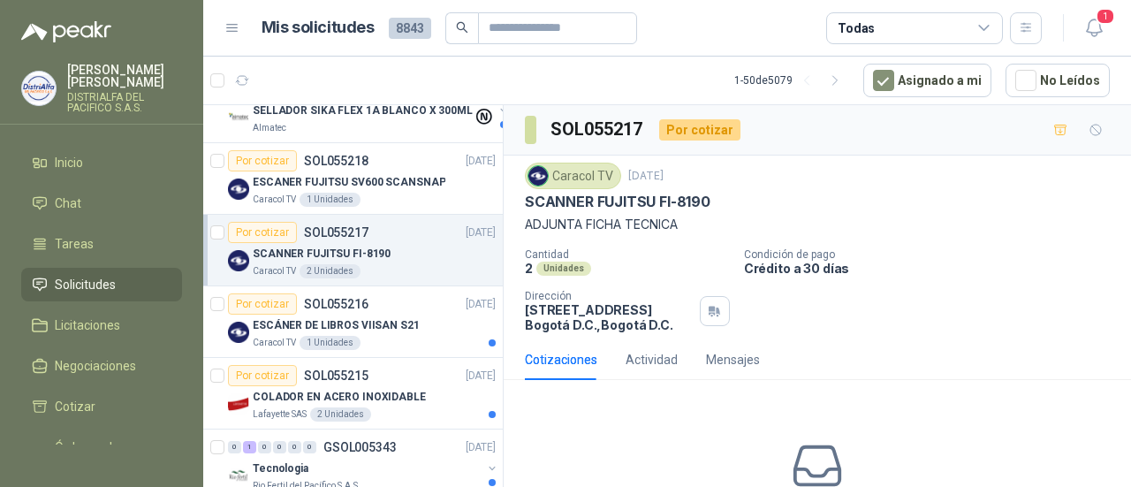
scroll to position [2209, 0]
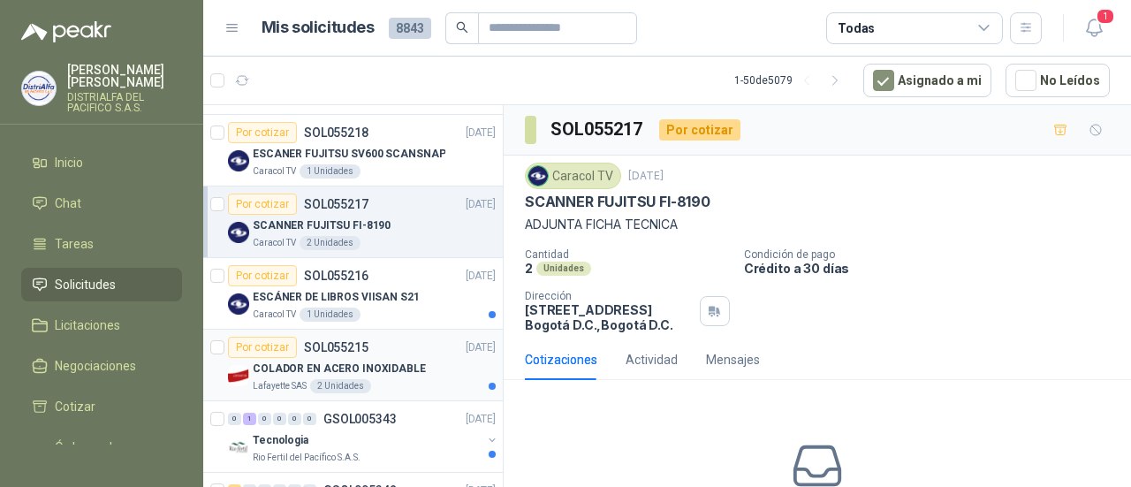
click at [429, 358] on div "COLADOR EN ACERO INOXIDABLE" at bounding box center [374, 368] width 243 height 21
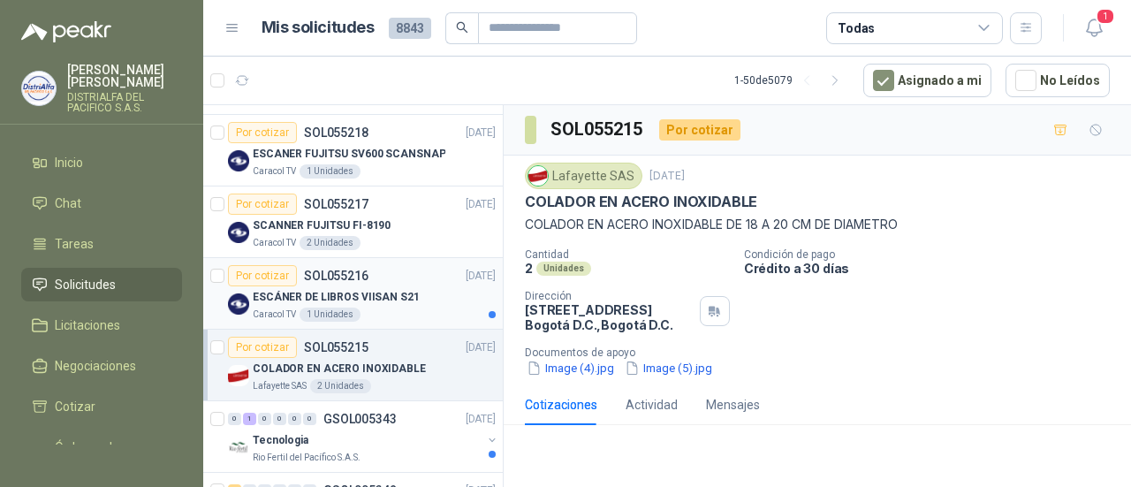
click at [448, 287] on div "ESCÁNER DE LIBROS VIISAN S21" at bounding box center [374, 296] width 243 height 21
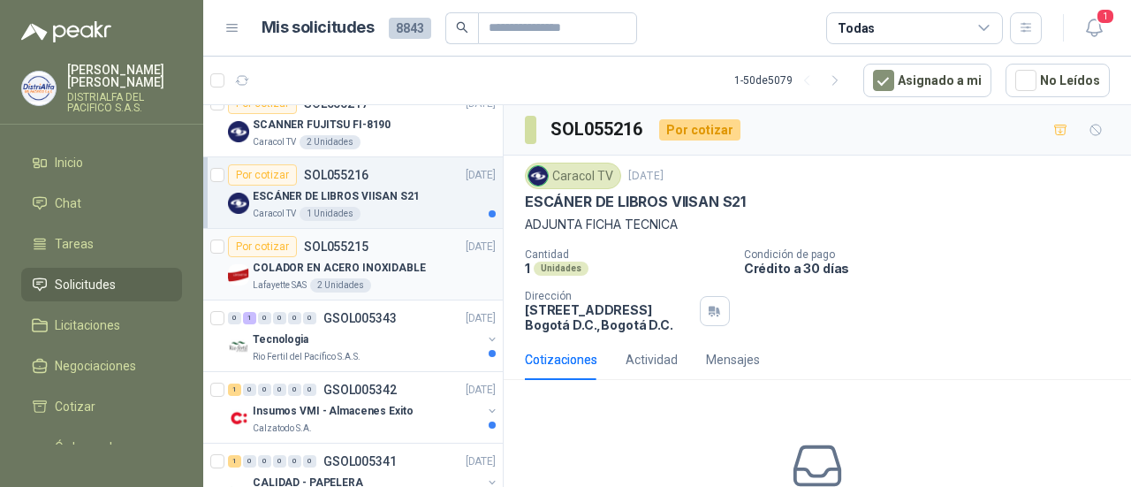
scroll to position [2386, 0]
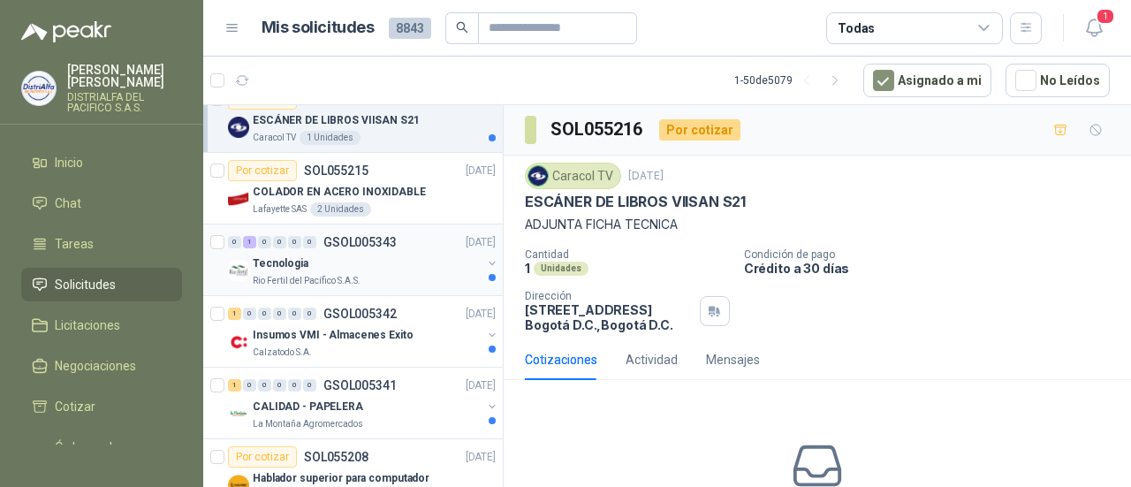
click at [435, 259] on div "Tecnologia" at bounding box center [367, 263] width 229 height 21
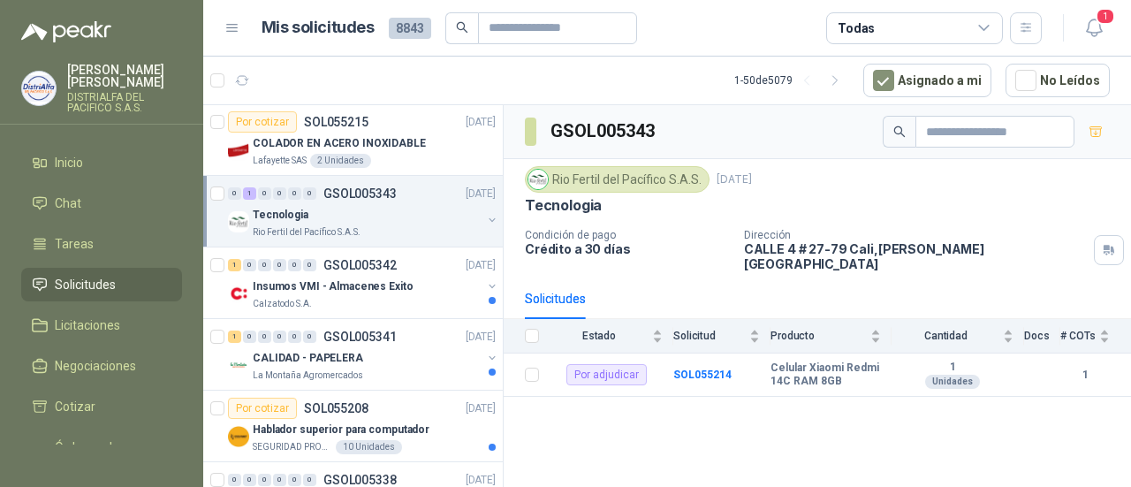
scroll to position [2474, 0]
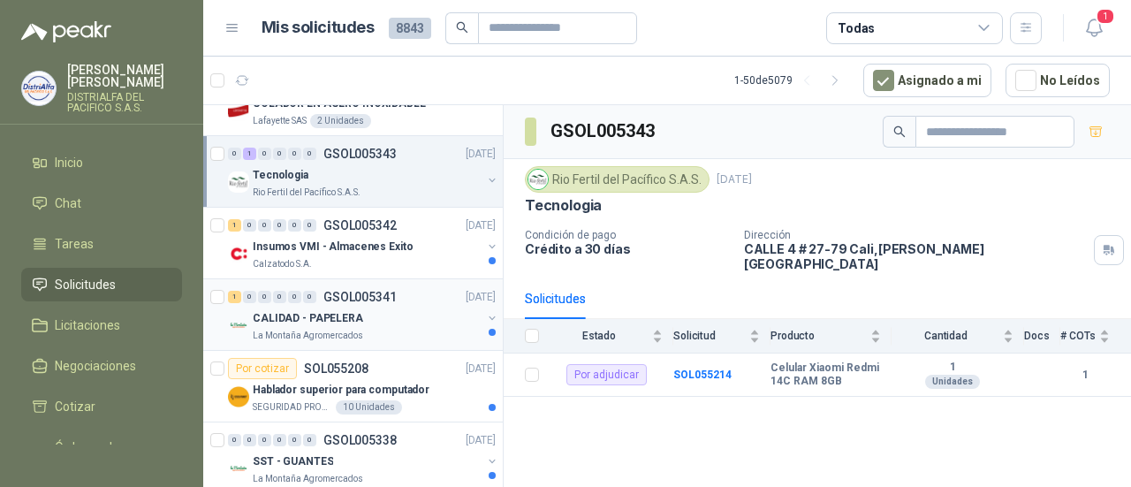
click at [426, 329] on div "La Montaña Agromercados" at bounding box center [367, 336] width 229 height 14
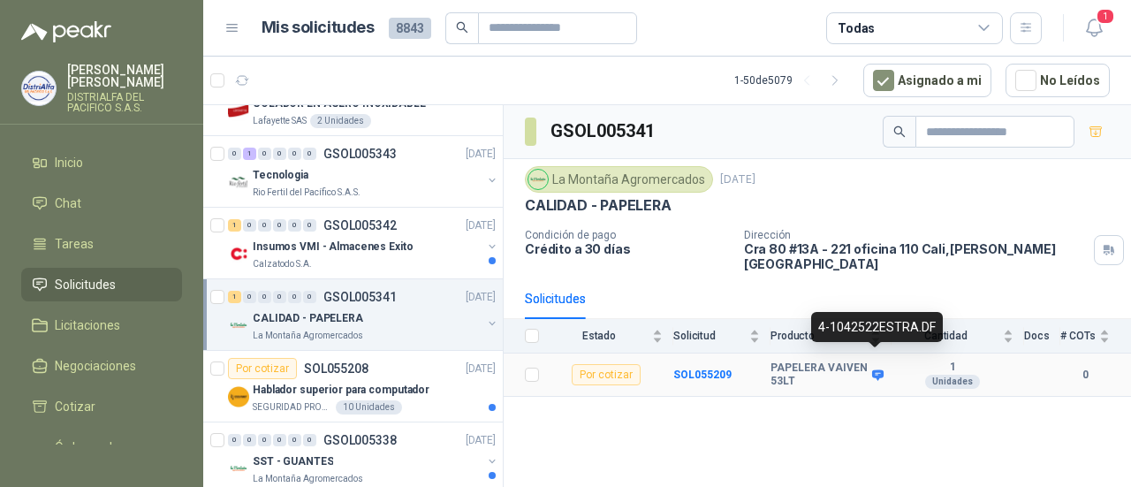
click at [877, 368] on icon at bounding box center [877, 374] width 13 height 13
click at [880, 361] on div "PAPELERA VAIVEN 53LT" at bounding box center [825, 374] width 110 height 27
click at [878, 368] on icon at bounding box center [877, 374] width 13 height 13
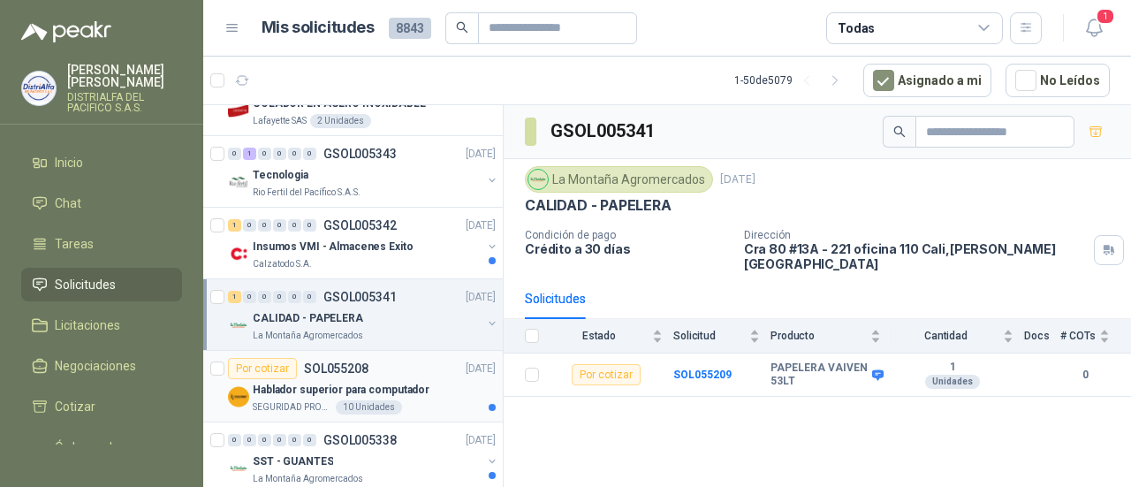
click at [423, 379] on div "Hablador superior para computador" at bounding box center [374, 389] width 243 height 21
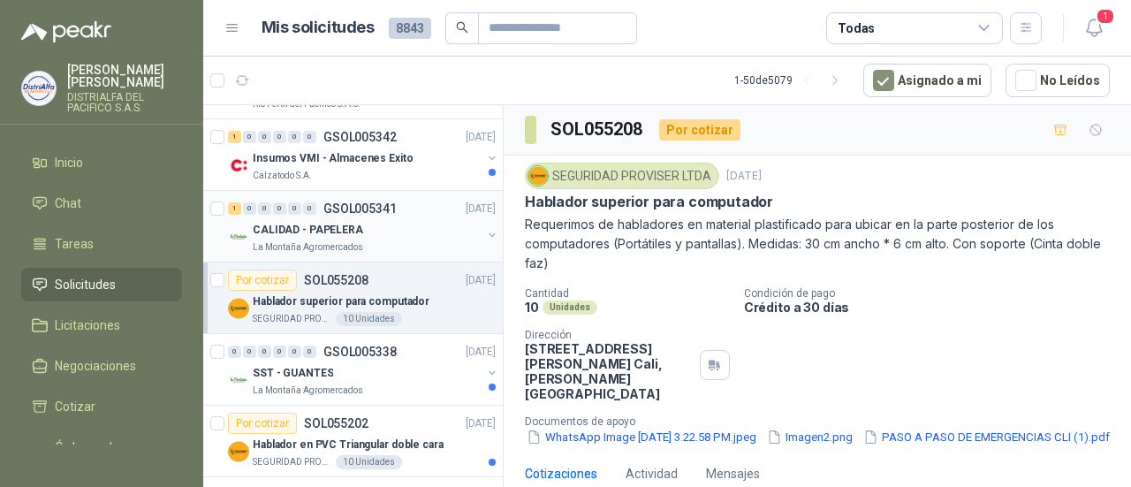
scroll to position [2651, 0]
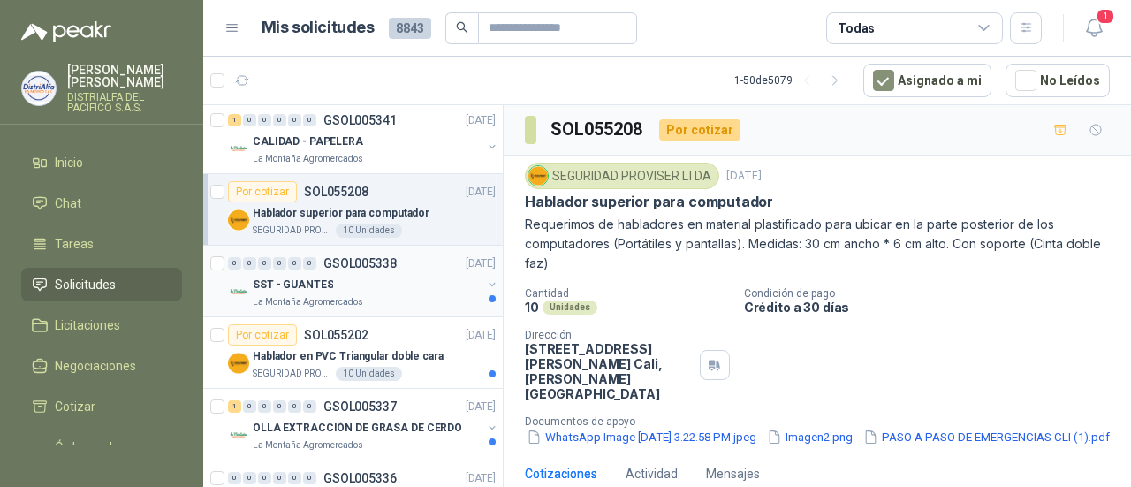
click at [403, 302] on div "0 0 0 0 0 0 GSOL005338 [DATE] SST - GUANTES La Montaña Agromercados" at bounding box center [353, 282] width 300 height 72
click at [417, 274] on div "SST - GUANTES" at bounding box center [367, 284] width 229 height 21
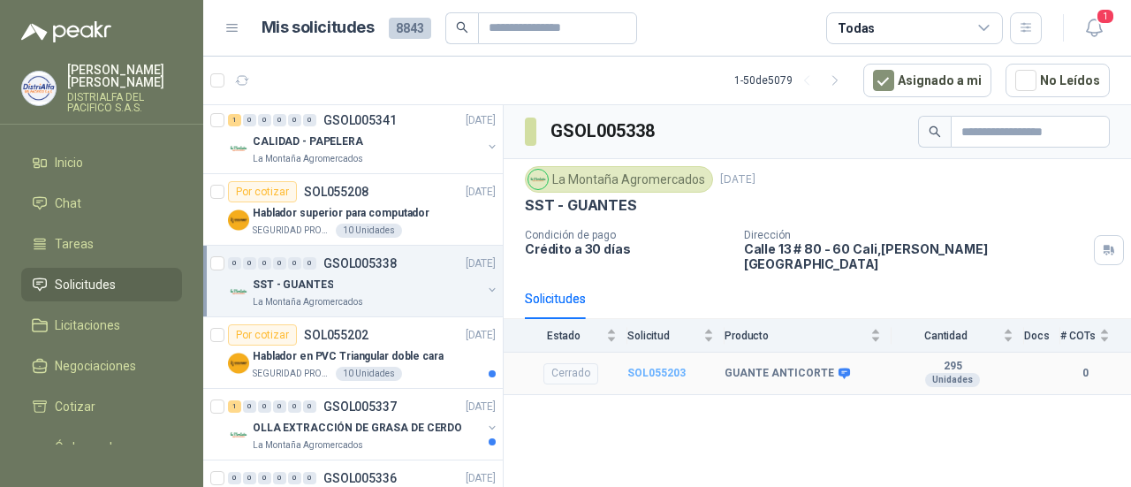
click at [662, 367] on b "SOL055203" at bounding box center [656, 373] width 58 height 12
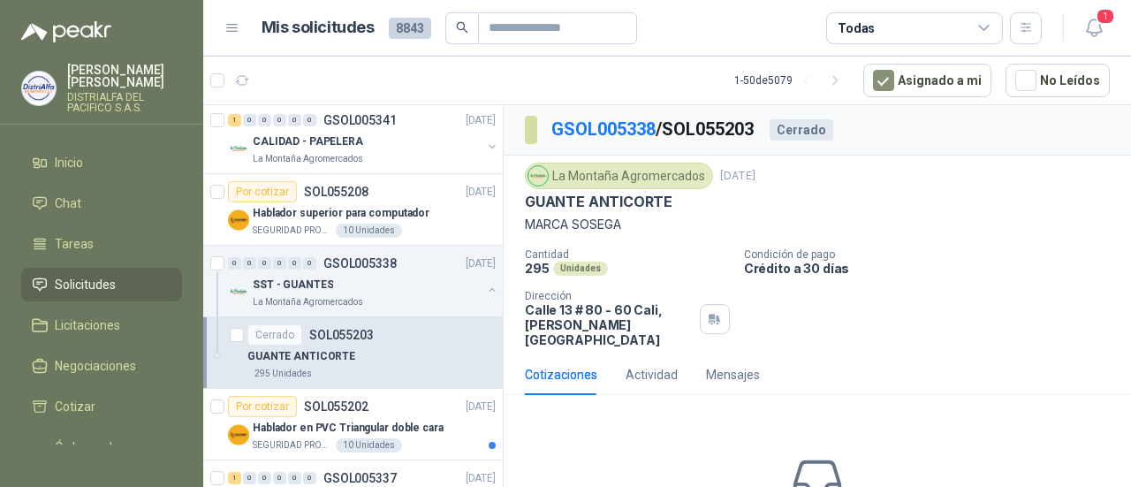
click at [695, 179] on div "La Montaña Agromercados" at bounding box center [619, 176] width 188 height 27
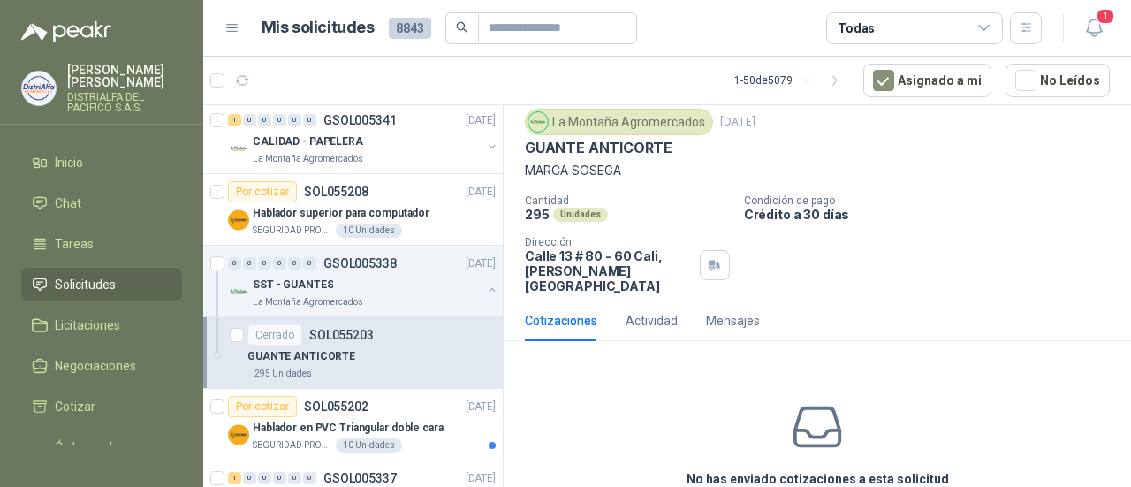
scroll to position [78, 0]
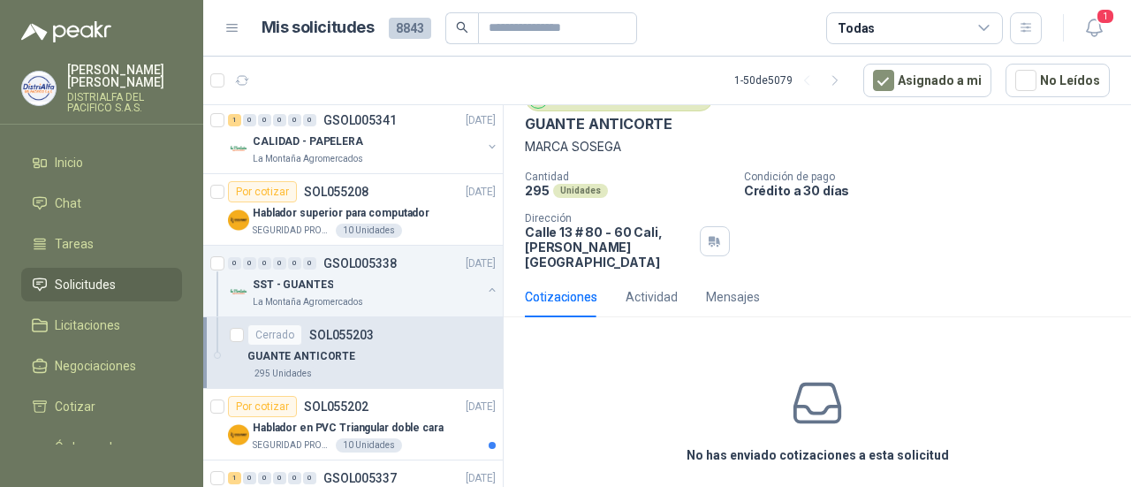
click at [343, 348] on p "GUANTE ANTICORTE" at bounding box center [301, 356] width 108 height 17
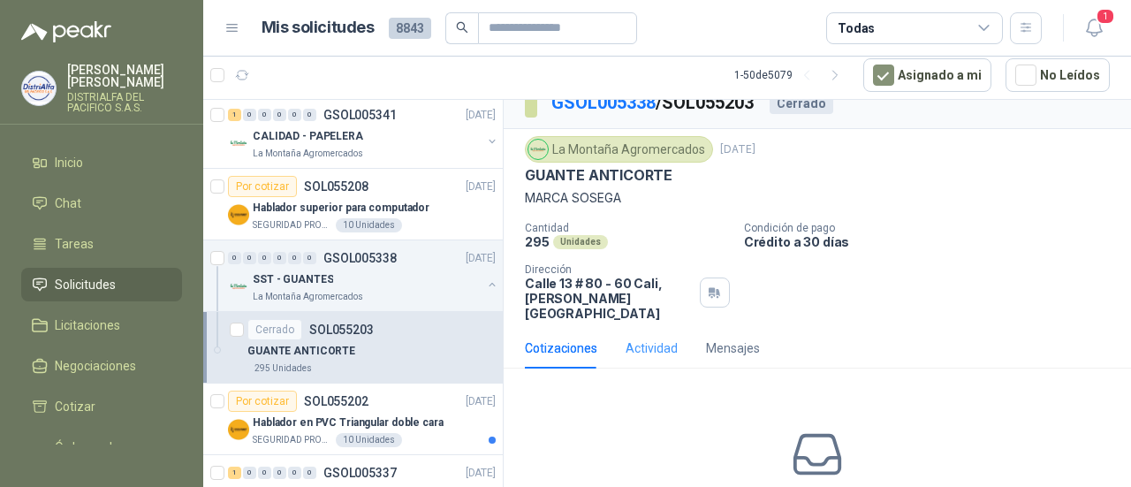
scroll to position [0, 0]
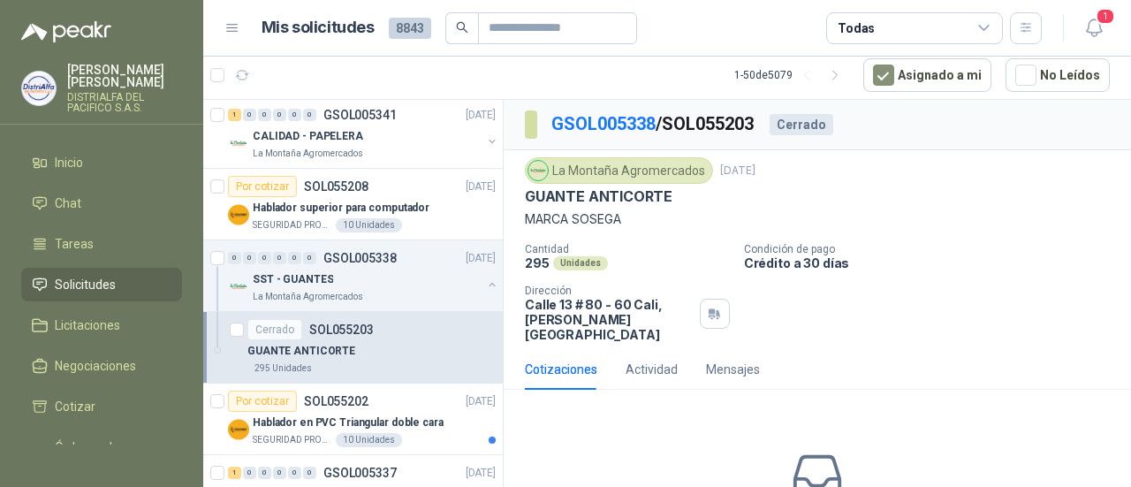
click at [663, 172] on div "La Montaña Agromercados" at bounding box center [619, 170] width 188 height 27
